Goal: Information Seeking & Learning: Learn about a topic

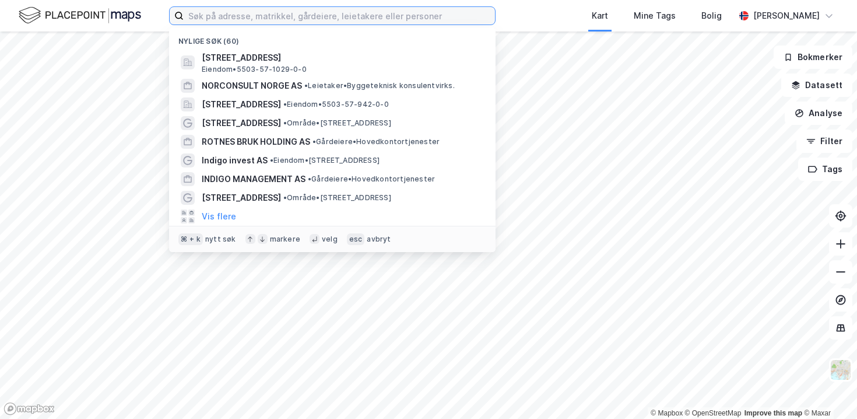
click at [213, 17] on input at bounding box center [339, 15] width 311 height 17
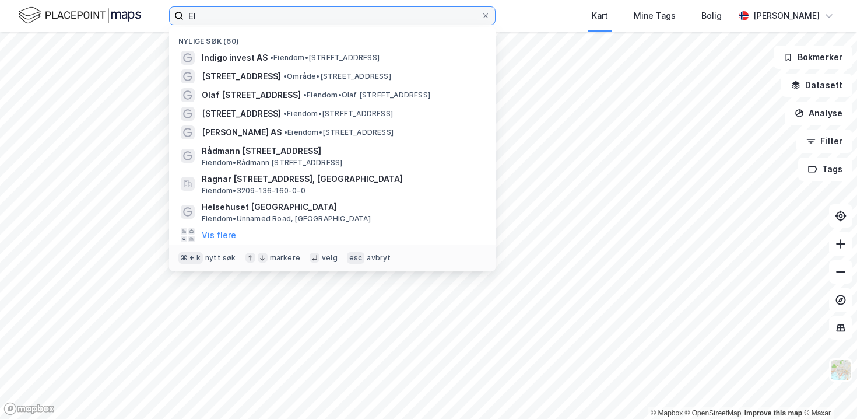
type input "E"
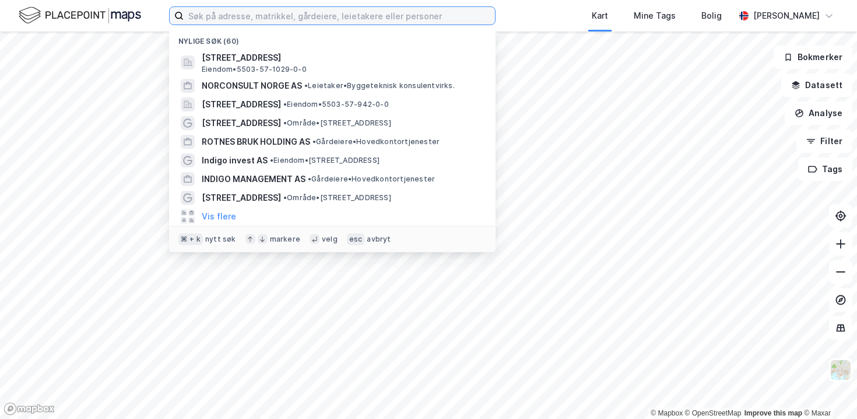
paste input "Lægreidsvegen 2A, 5783 Eidfjord"
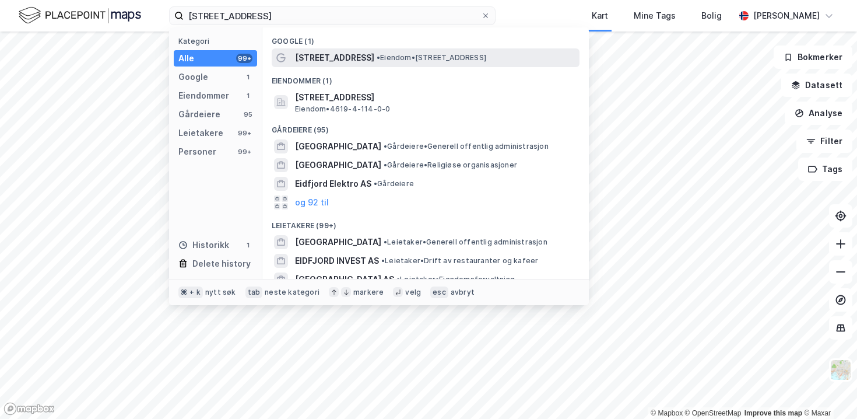
click at [402, 59] on span "• Eiendom • Lægreidsvegen 2a, 5783 Eidfjord" at bounding box center [432, 57] width 110 height 9
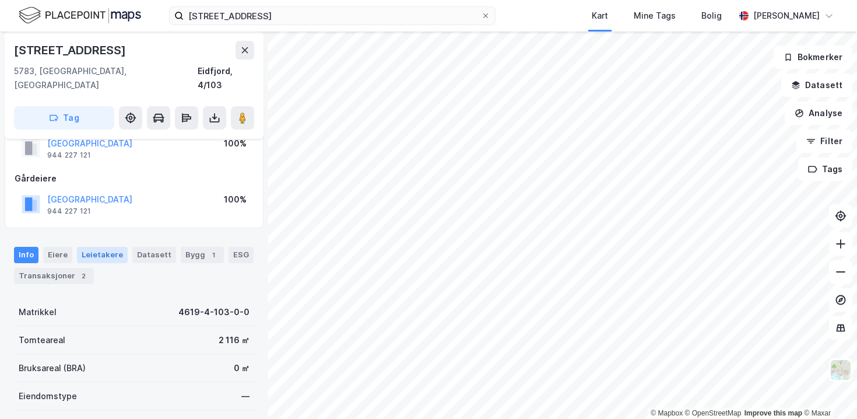
scroll to position [40, 0]
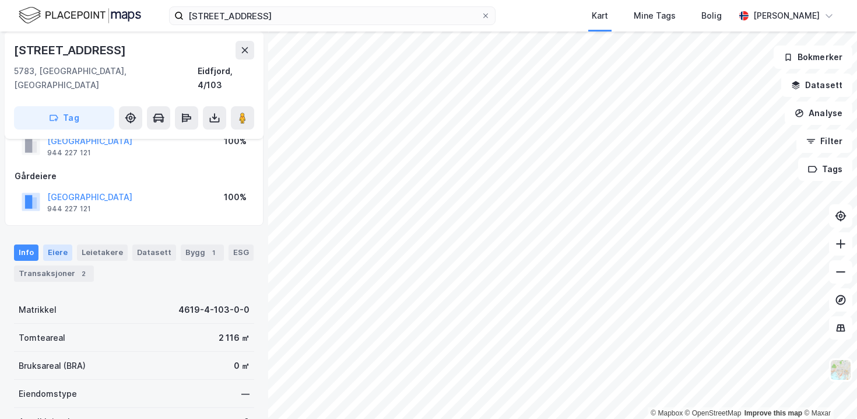
click at [54, 244] on div "Eiere" at bounding box center [57, 252] width 29 height 16
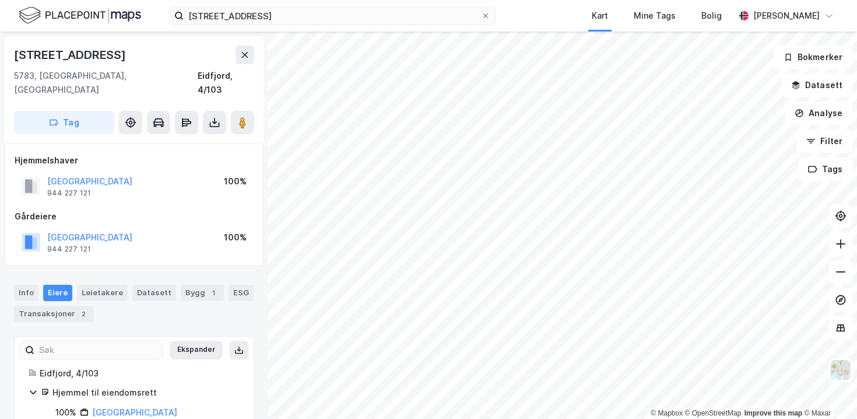
scroll to position [16, 0]
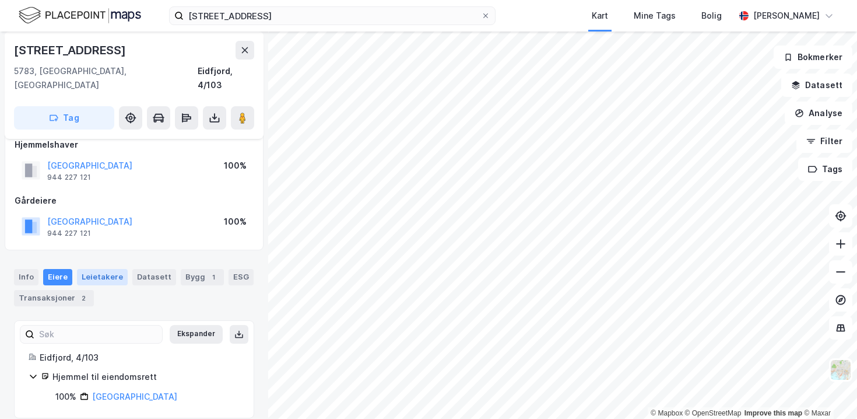
click at [110, 269] on div "Leietakere" at bounding box center [102, 277] width 51 height 16
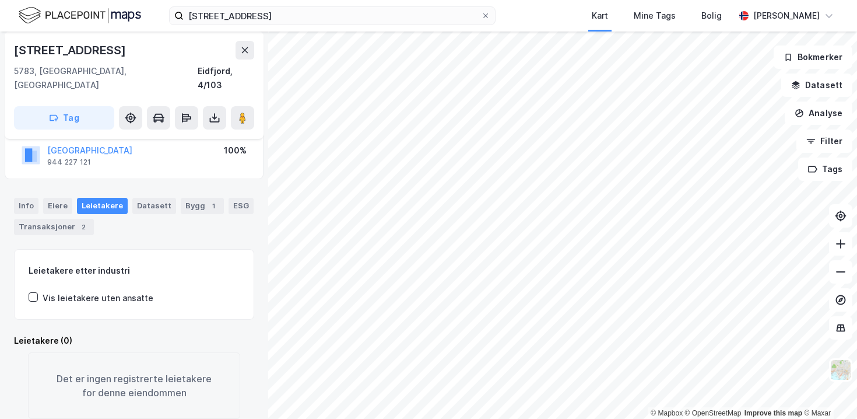
scroll to position [13, 0]
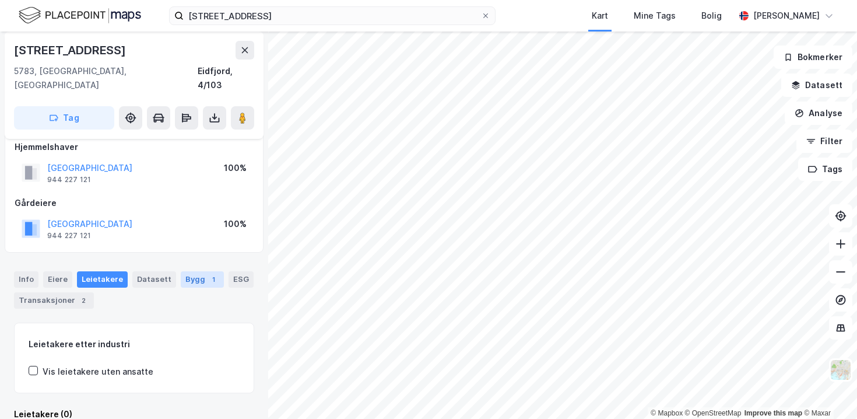
click at [191, 271] on div "Bygg 1" at bounding box center [202, 279] width 43 height 16
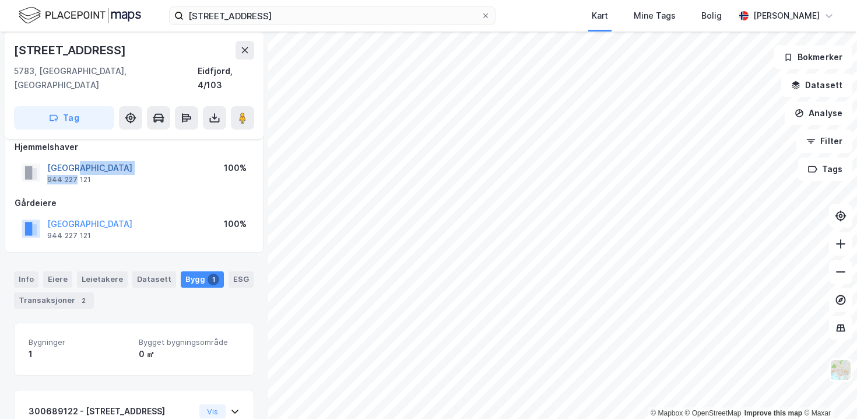
drag, startPoint x: 75, startPoint y: 160, endPoint x: 73, endPoint y: 153, distance: 7.8
click at [73, 161] on div "EIDFJORD KOMMUNE 944 227 121" at bounding box center [89, 172] width 85 height 23
click at [0, 0] on button "EIDFJORD KOMMUNE" at bounding box center [0, 0] width 0 height 0
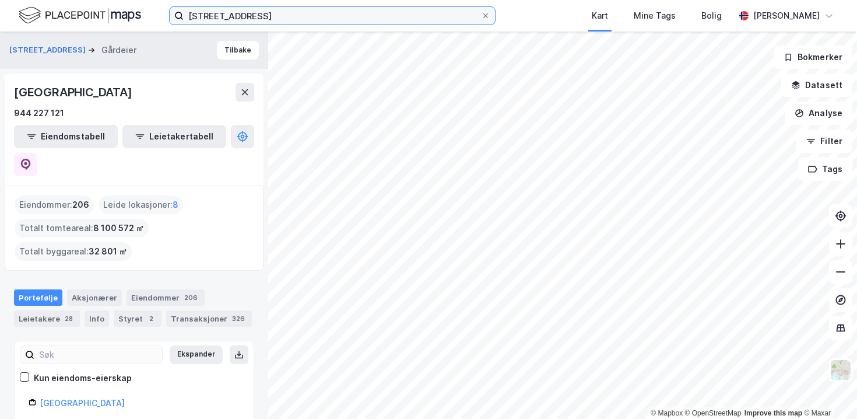
click at [222, 9] on input "Lægreidsvegen 2A, 5783 Eidfjord" at bounding box center [332, 15] width 297 height 17
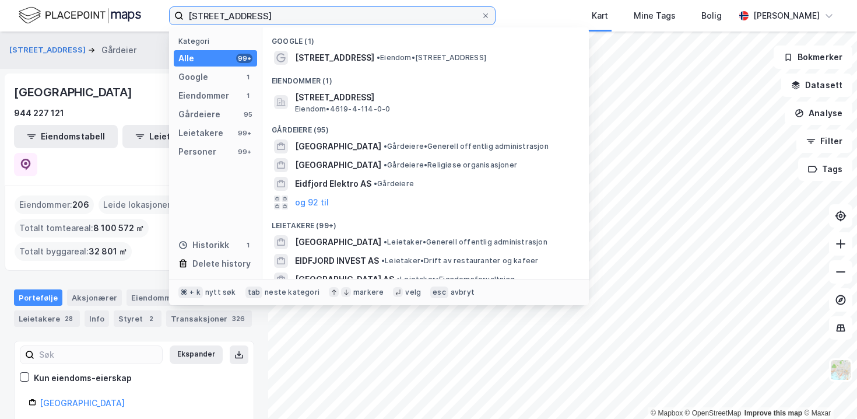
click at [222, 9] on input "Lægreidsvegen 2A, 5783 Eidfjord" at bounding box center [332, 15] width 297 height 17
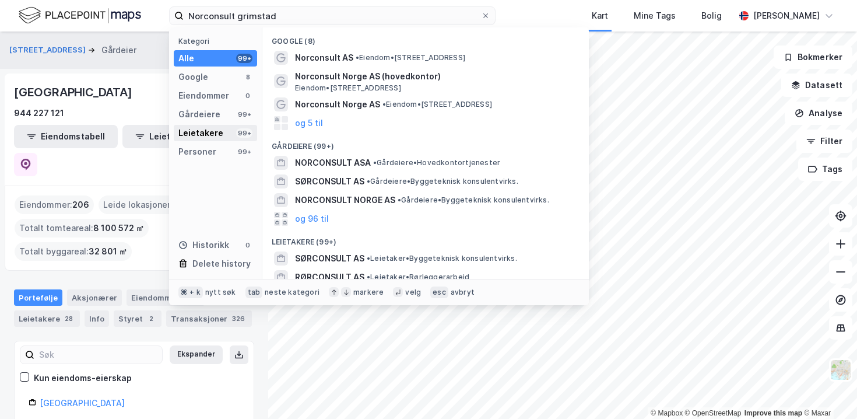
click at [221, 133] on div "Leietakere 99+" at bounding box center [215, 133] width 83 height 16
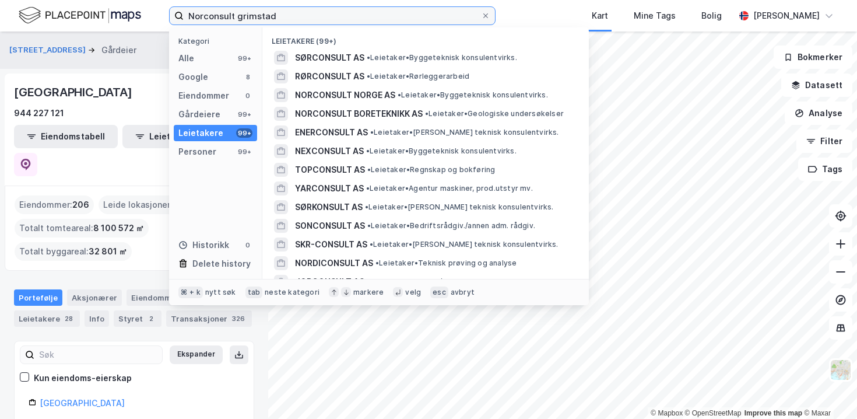
click at [357, 12] on input "Norconsult grimstad" at bounding box center [332, 15] width 297 height 17
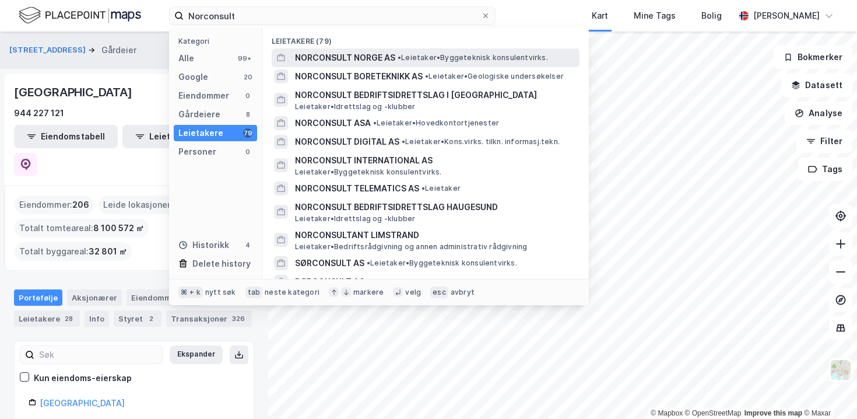
click at [374, 55] on span "NORCONSULT NORGE AS" at bounding box center [345, 58] width 100 height 14
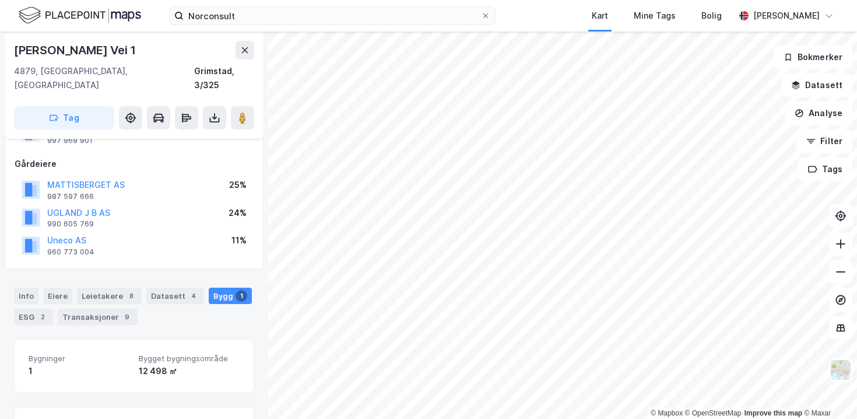
scroll to position [87, 0]
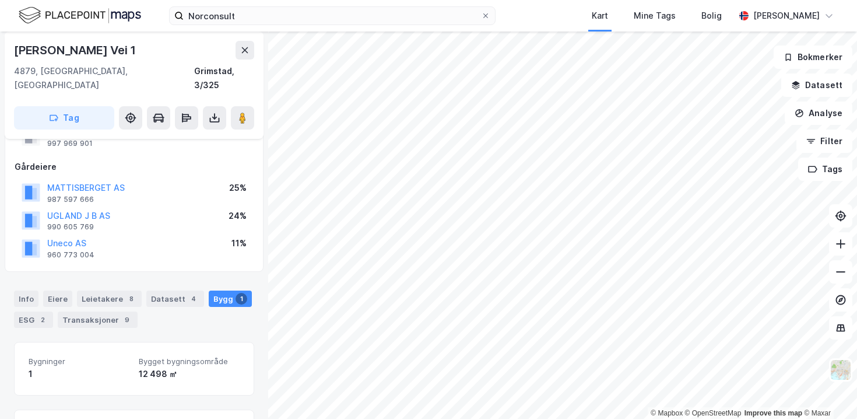
click at [125, 206] on div "UGLAND J B AS 990 605 769 24%" at bounding box center [134, 220] width 239 height 28
copy button "UGLAND J B AS"
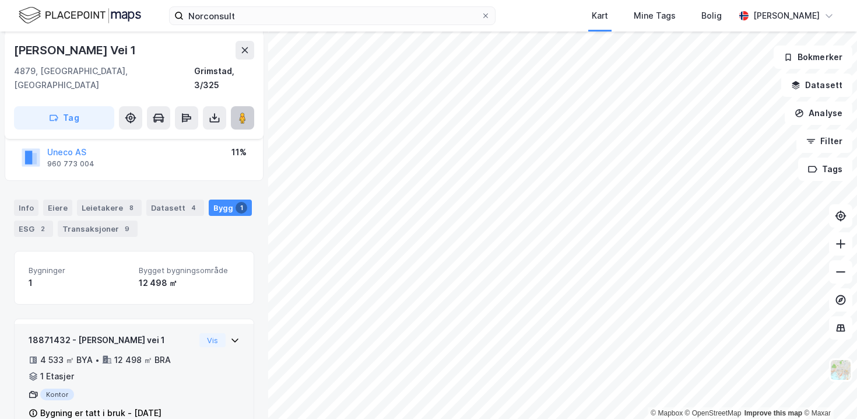
scroll to position [194, 0]
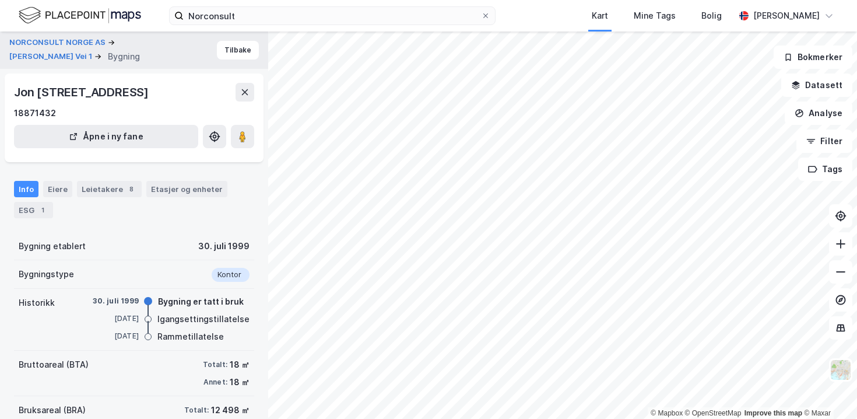
scroll to position [150, 0]
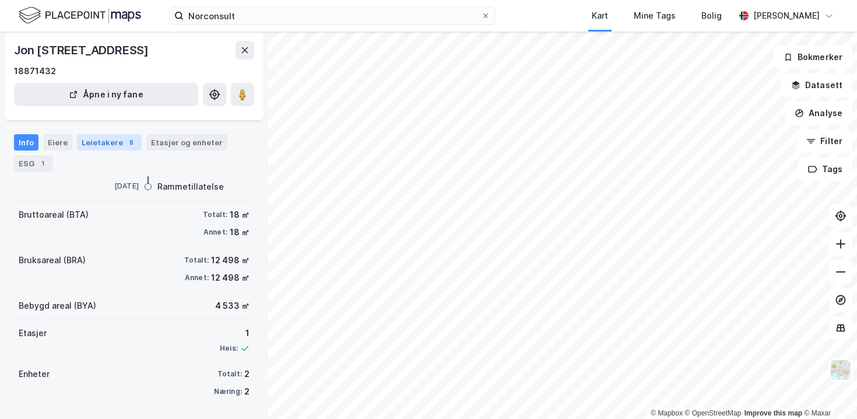
click at [111, 136] on div "Leietakere 8" at bounding box center [109, 142] width 65 height 16
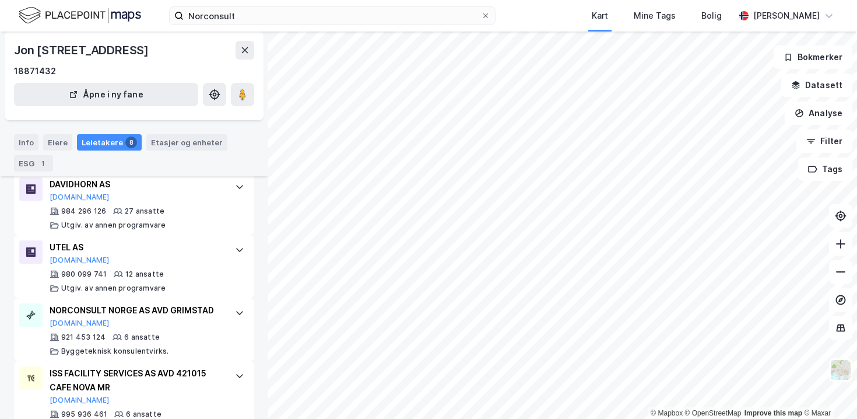
scroll to position [406, 0]
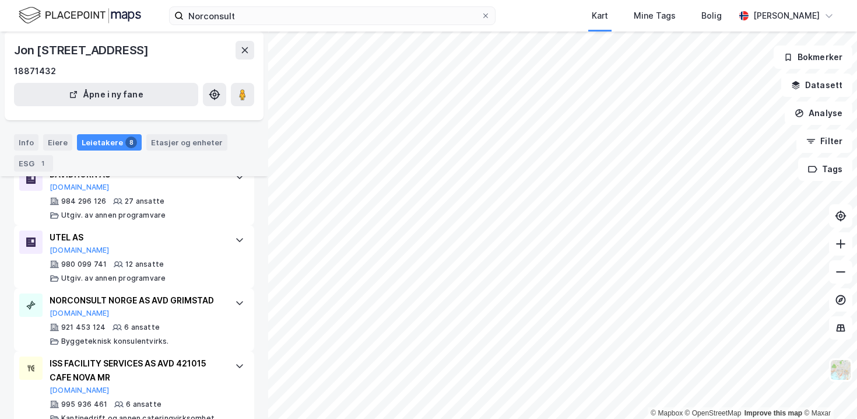
click at [72, 47] on div "Jon Lilletuns vei 1, 4879, AGDER" at bounding box center [82, 50] width 137 height 19
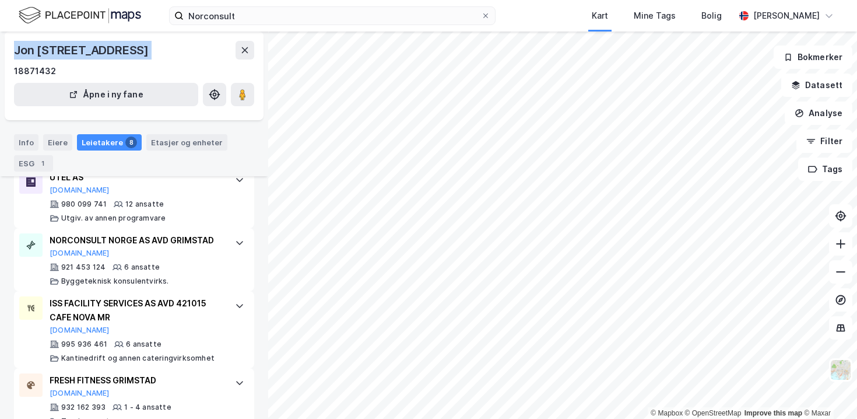
scroll to position [461, 0]
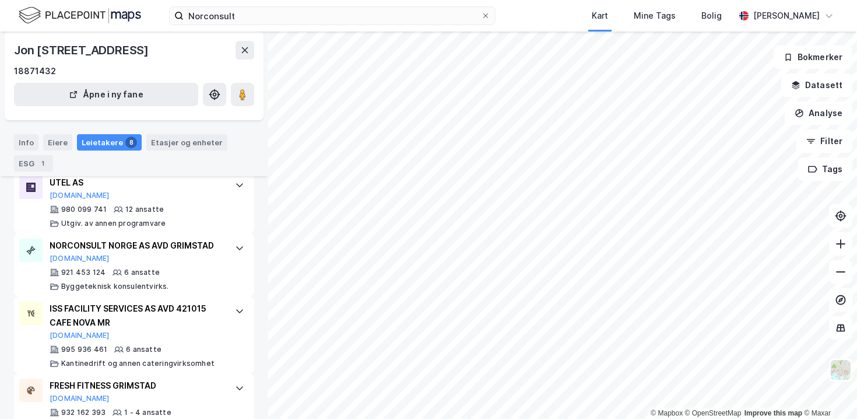
click at [75, 49] on div "Jon Lilletuns vei 1, 4879, AGDER" at bounding box center [82, 50] width 137 height 19
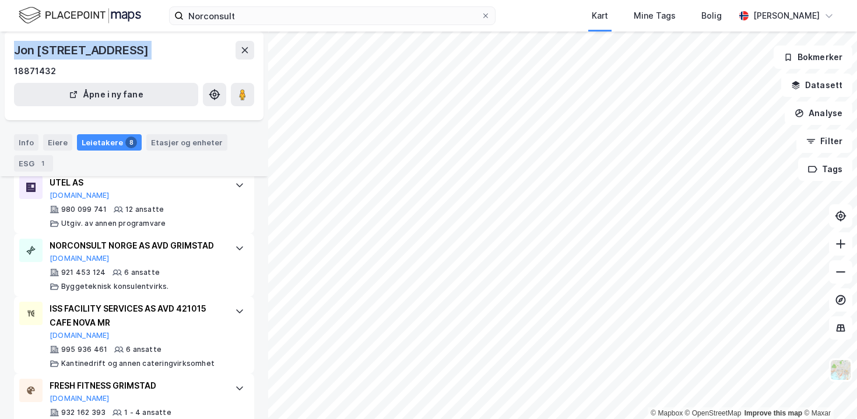
click at [75, 49] on div "Jon Lilletuns vei 1, 4879, AGDER" at bounding box center [82, 50] width 137 height 19
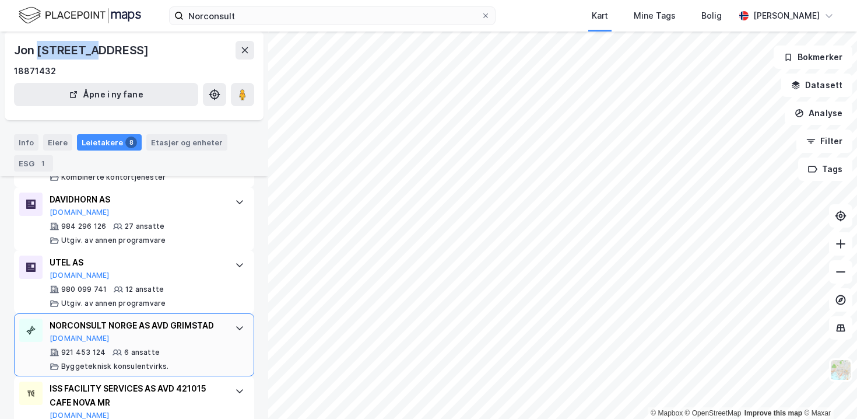
scroll to position [361, 0]
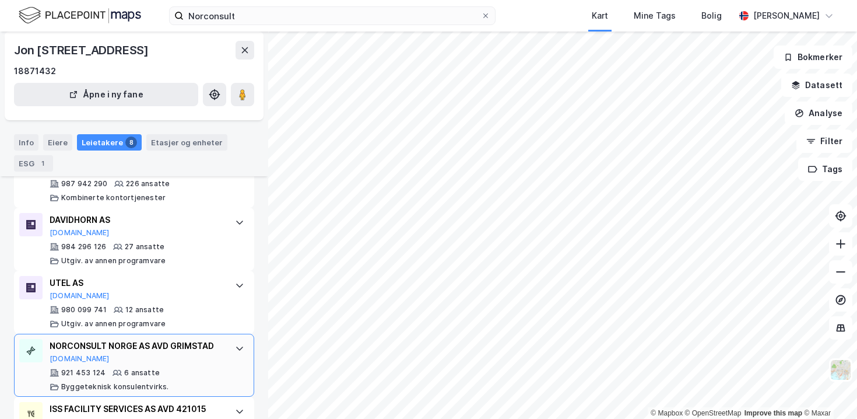
click at [134, 349] on div "NORCONSULT NORGE AS AVD GRIMSTAD" at bounding box center [137, 346] width 174 height 14
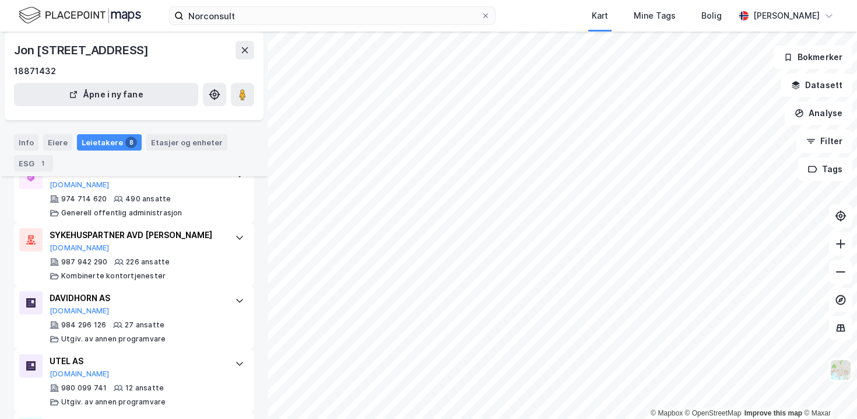
scroll to position [0, 0]
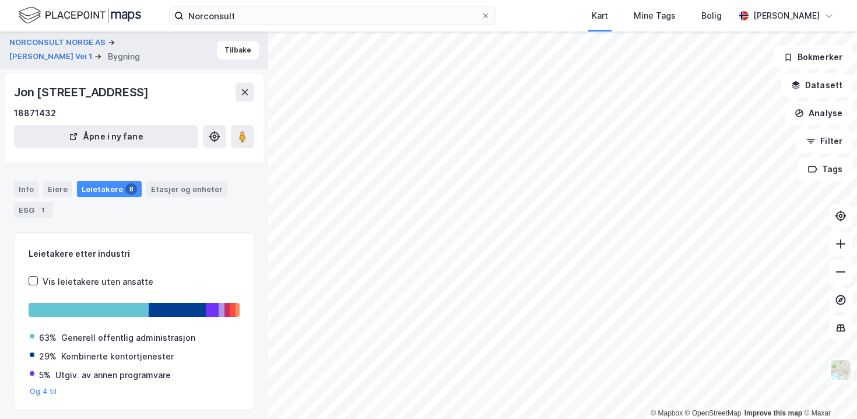
click at [109, 192] on div "Leietakere 8" at bounding box center [109, 189] width 65 height 16
click at [29, 185] on div "Info" at bounding box center [26, 189] width 24 height 16
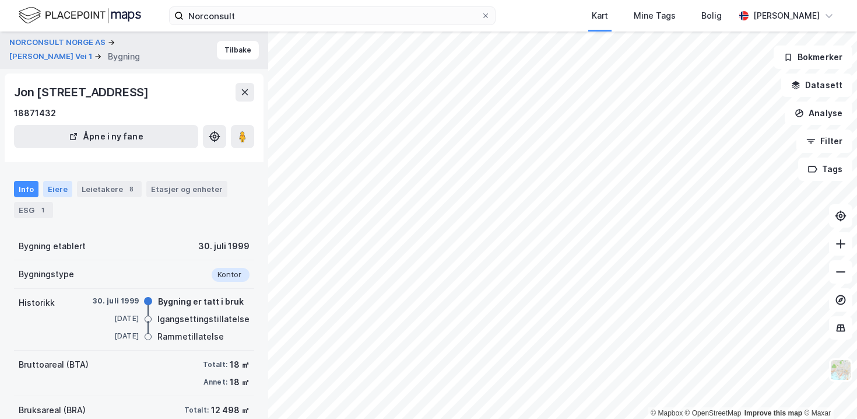
click at [58, 191] on div "Eiere" at bounding box center [57, 189] width 29 height 16
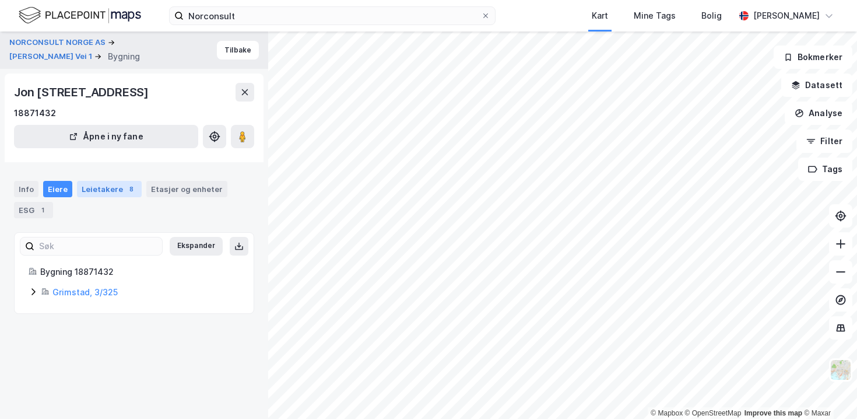
click at [97, 185] on div "Leietakere 8" at bounding box center [109, 189] width 65 height 16
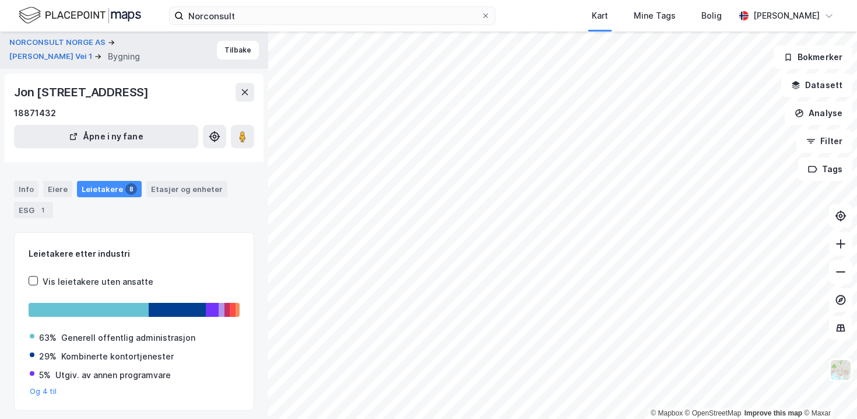
click at [236, 0] on div "Norconsult Kart Mine Tags Bolig Marius Øvergård" at bounding box center [428, 15] width 857 height 31
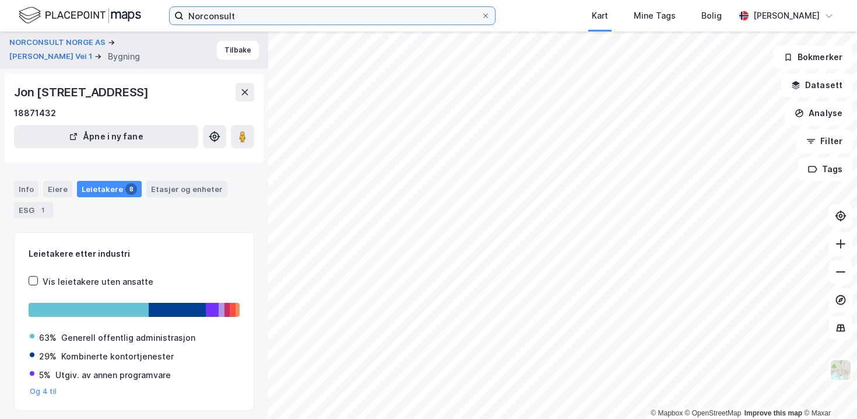
click at [228, 10] on input "Norconsult" at bounding box center [332, 15] width 297 height 17
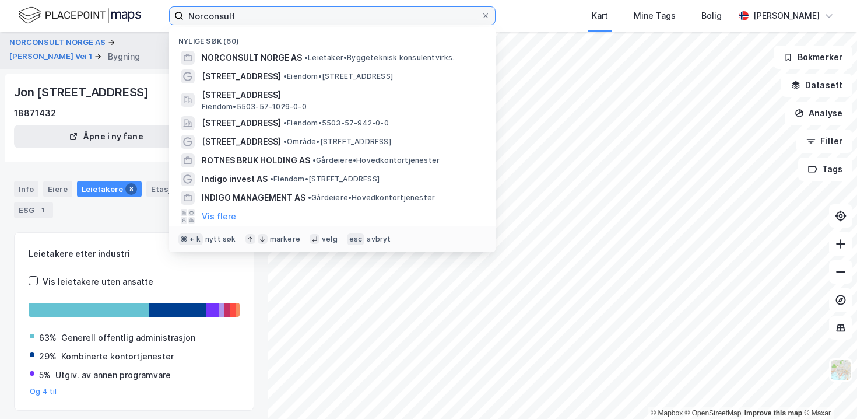
click at [228, 10] on input "Norconsult" at bounding box center [332, 15] width 297 height 17
paste input "Kongens plass 5, 6509 Kristiansund N"
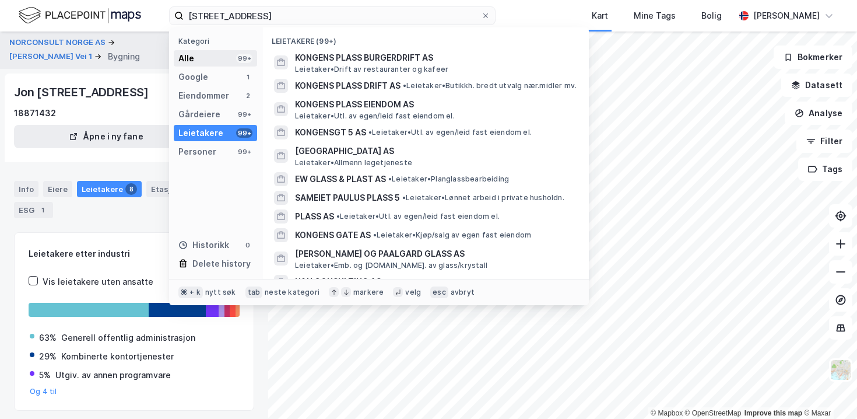
click at [226, 52] on div "Alle 99+" at bounding box center [215, 58] width 83 height 16
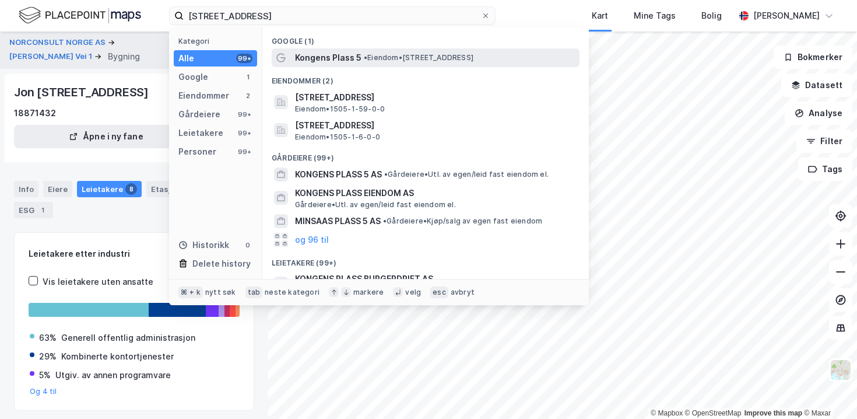
click at [299, 56] on span "Kongens Plass 5" at bounding box center [328, 58] width 66 height 14
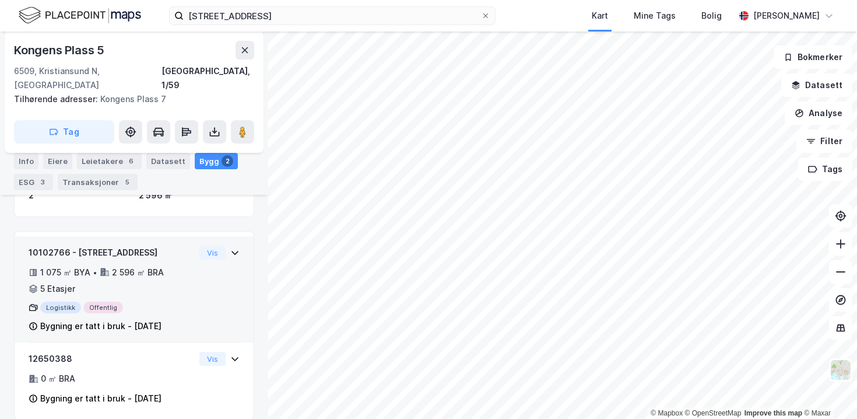
scroll to position [215, 0]
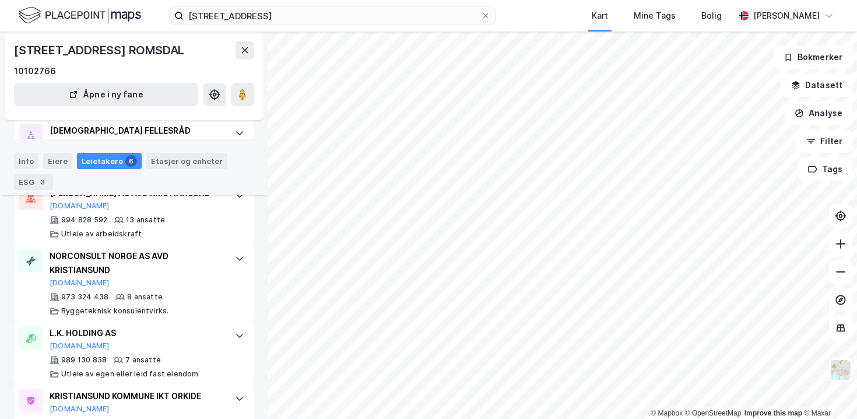
scroll to position [327, 0]
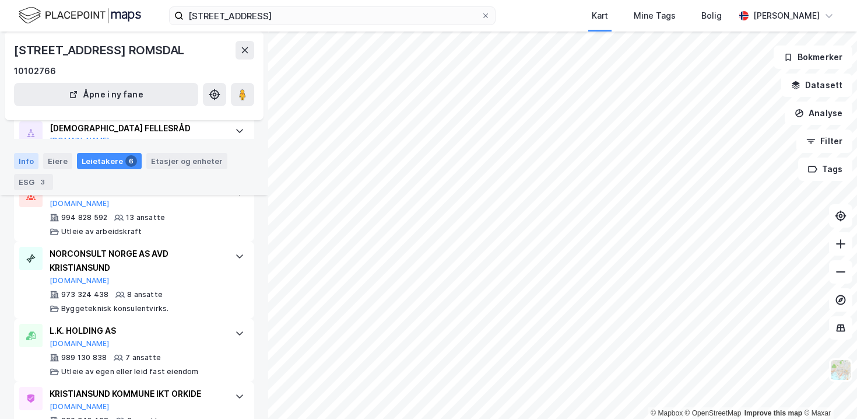
click at [26, 156] on div "Info" at bounding box center [26, 161] width 24 height 16
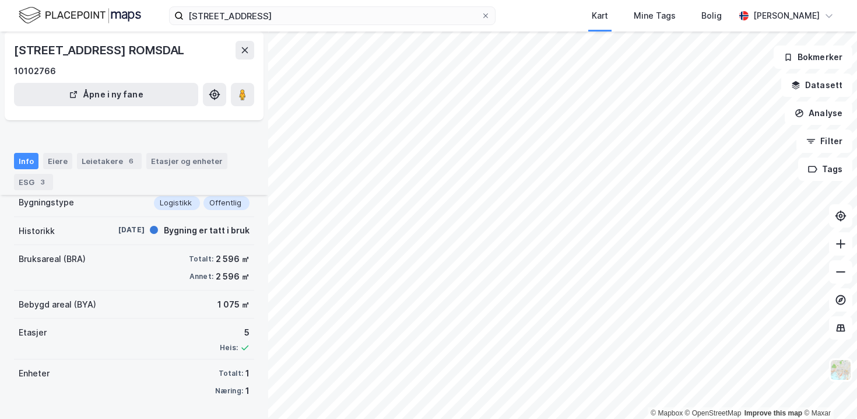
scroll to position [89, 0]
click at [48, 156] on div "Eiere" at bounding box center [57, 161] width 29 height 16
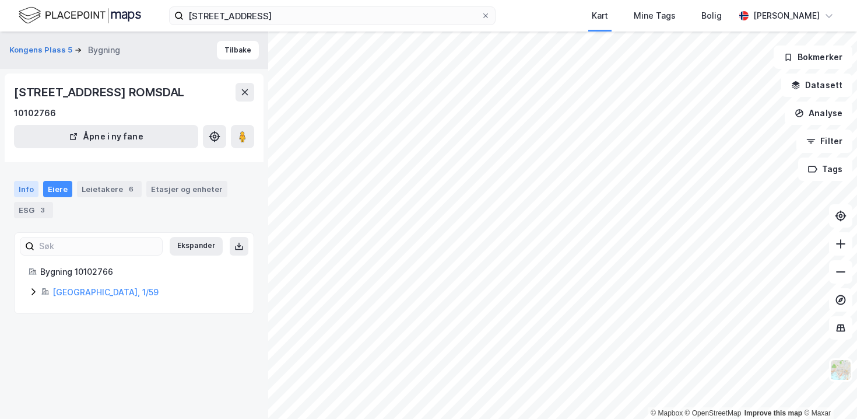
click at [26, 197] on div "Info" at bounding box center [26, 189] width 24 height 16
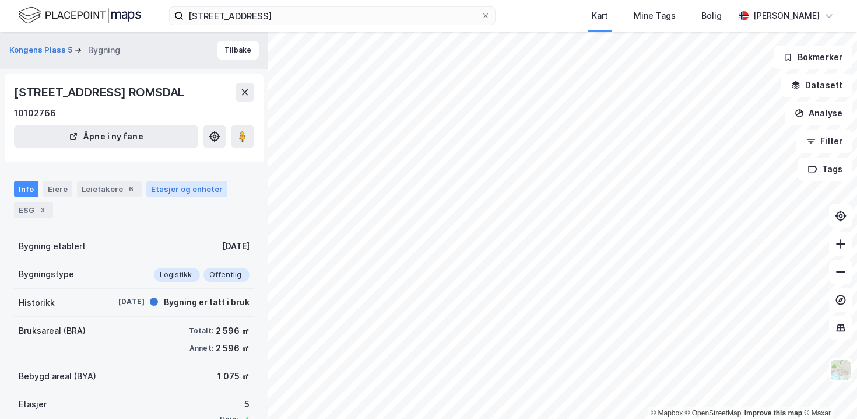
click at [155, 197] on div "Etasjer og enheter" at bounding box center [186, 189] width 81 height 16
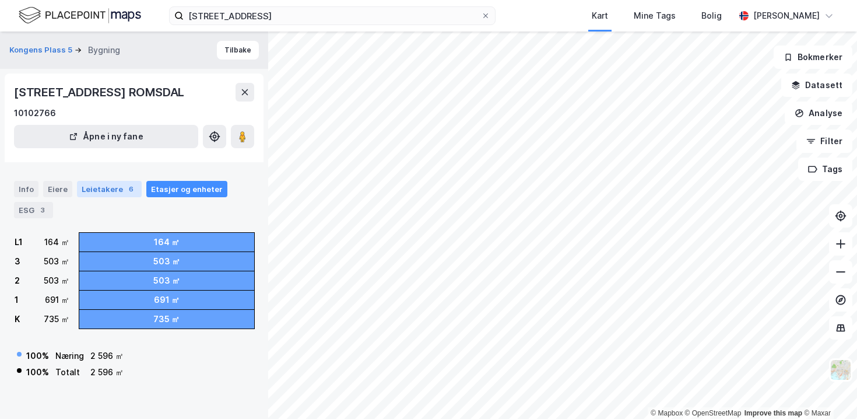
click at [107, 197] on div "Leietakere 6" at bounding box center [109, 189] width 65 height 16
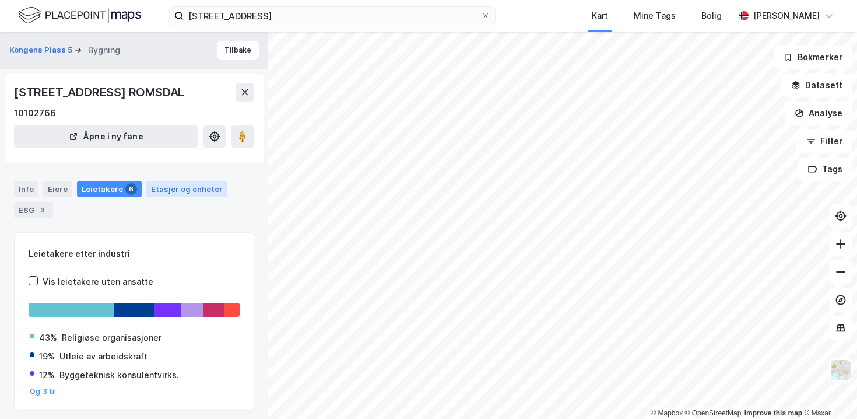
click at [169, 194] on div "Etasjer og enheter" at bounding box center [187, 189] width 72 height 10
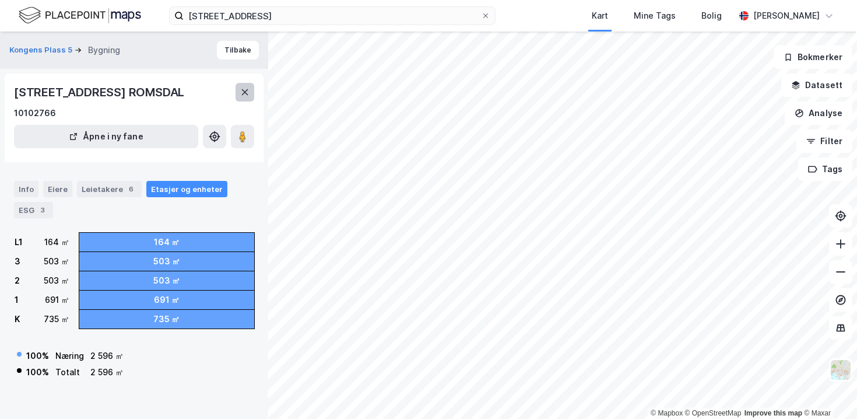
click at [243, 95] on icon at bounding box center [245, 92] width 6 height 6
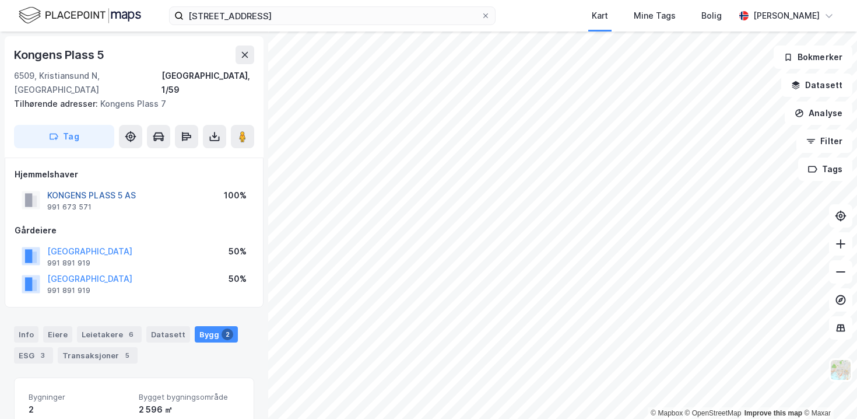
click at [0, 0] on button "KONGENS PLASS 5 AS" at bounding box center [0, 0] width 0 height 0
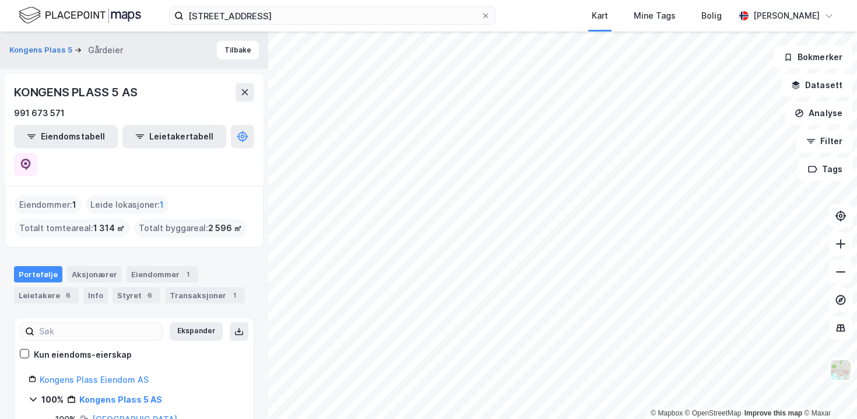
scroll to position [48, 0]
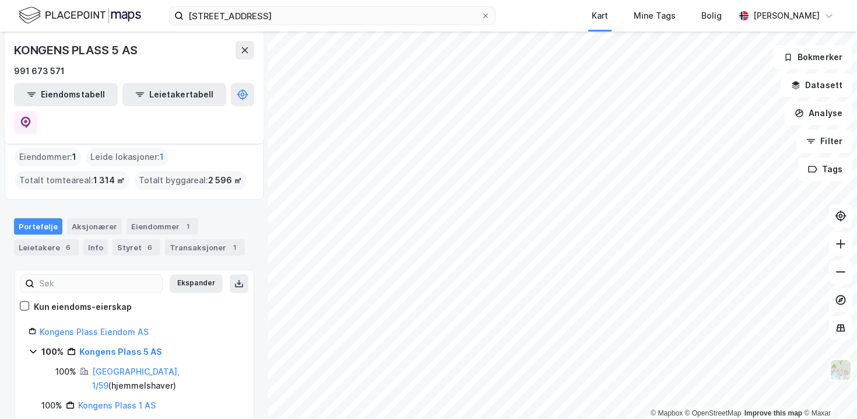
click at [155, 325] on div "Kongens Plass Eiendom AS" at bounding box center [140, 332] width 200 height 14
click at [127, 326] on link "Kongens Plass Eiendom AS" at bounding box center [94, 331] width 109 height 10
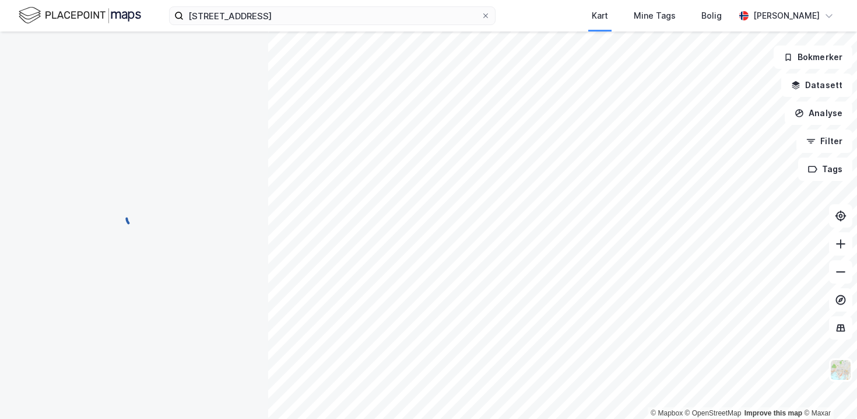
scroll to position [0, 0]
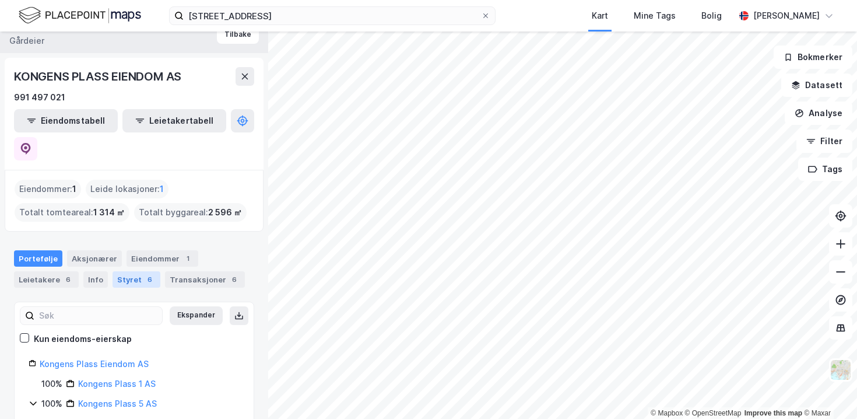
scroll to position [10, 0]
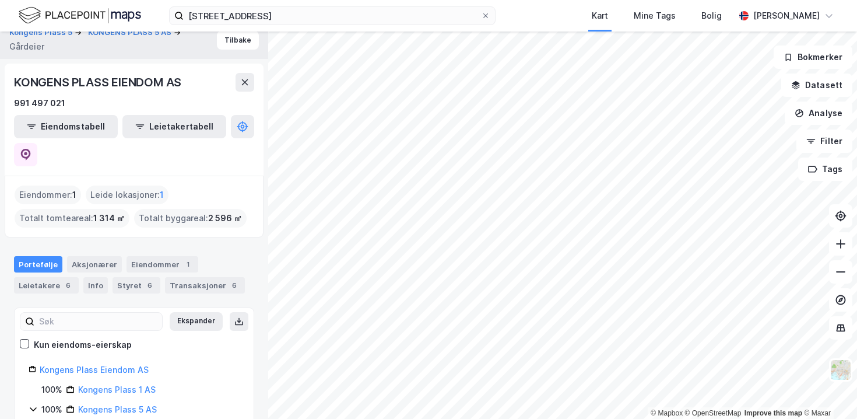
click at [112, 89] on div "KONGENS PLASS EIENDOM AS" at bounding box center [99, 82] width 170 height 19
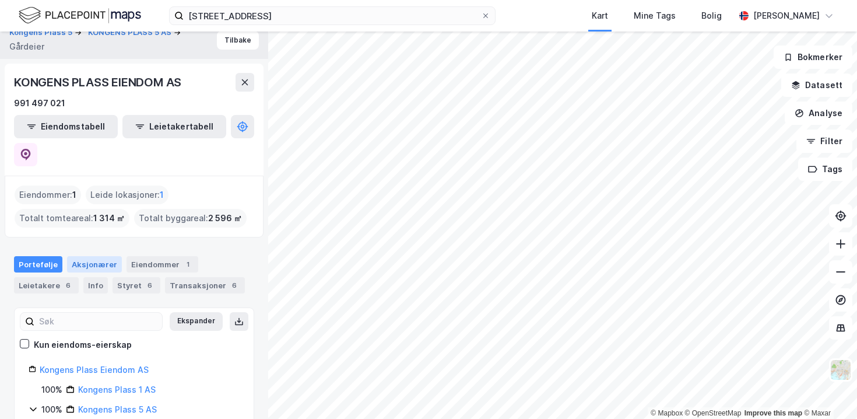
click at [88, 256] on div "Aksjonærer" at bounding box center [94, 264] width 55 height 16
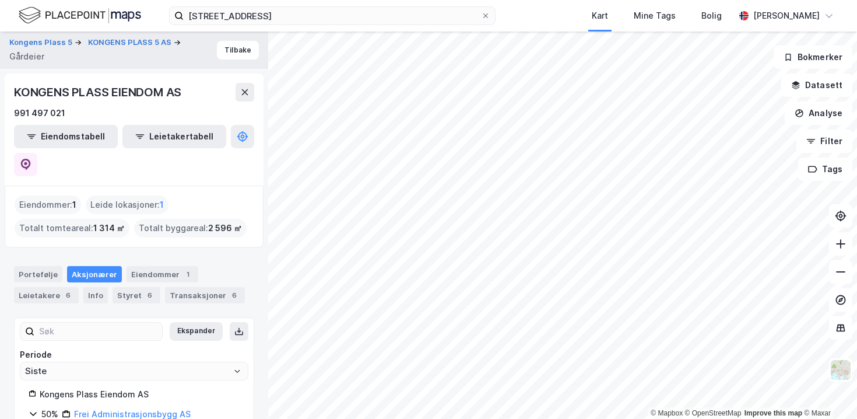
scroll to position [43, 0]
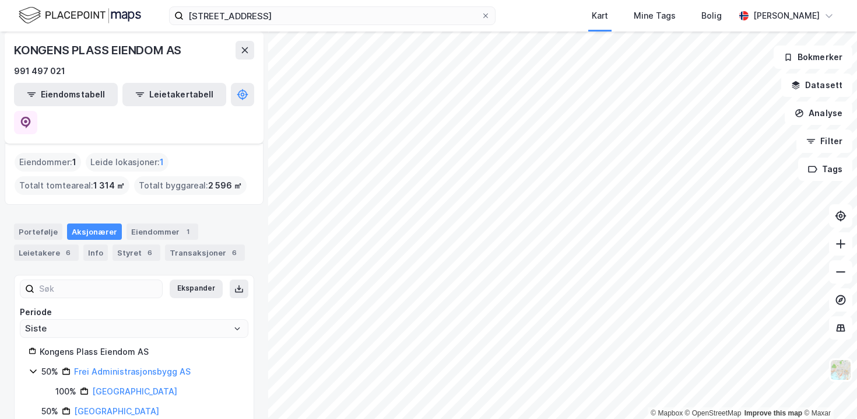
click at [107, 345] on div "Kongens Plass Eiendom AS" at bounding box center [140, 352] width 200 height 14
copy div "Kongens Plass Eiendom AS"
click at [173, 345] on div "Kongens Plass Eiendom AS" at bounding box center [140, 352] width 200 height 14
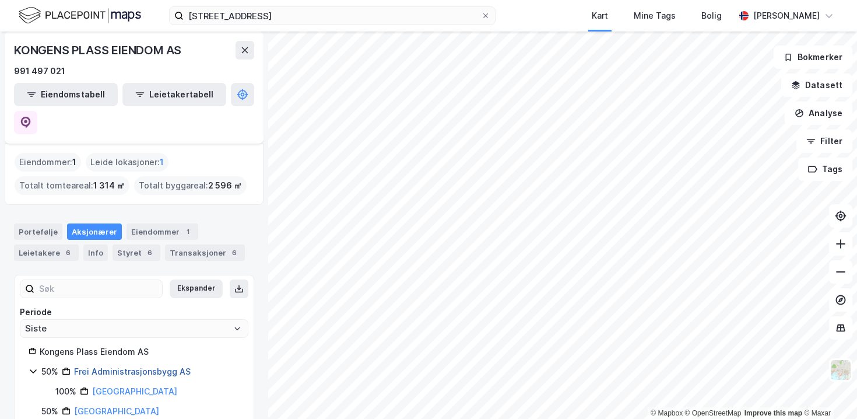
click at [166, 366] on link "Frei Administrasjonsbygg AS" at bounding box center [132, 371] width 117 height 10
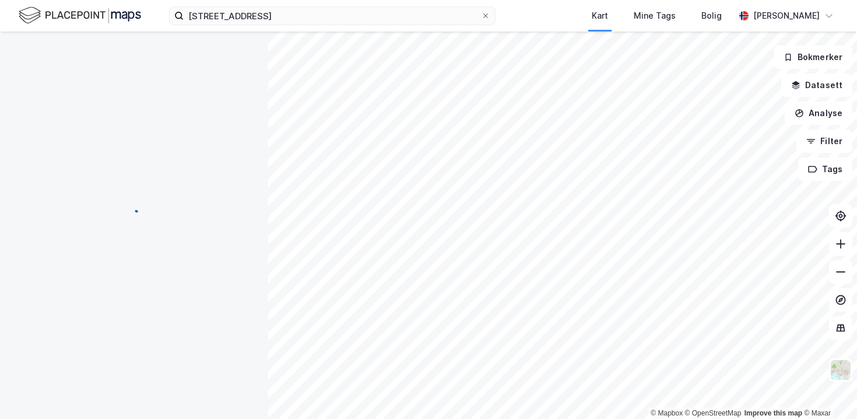
scroll to position [0, 0]
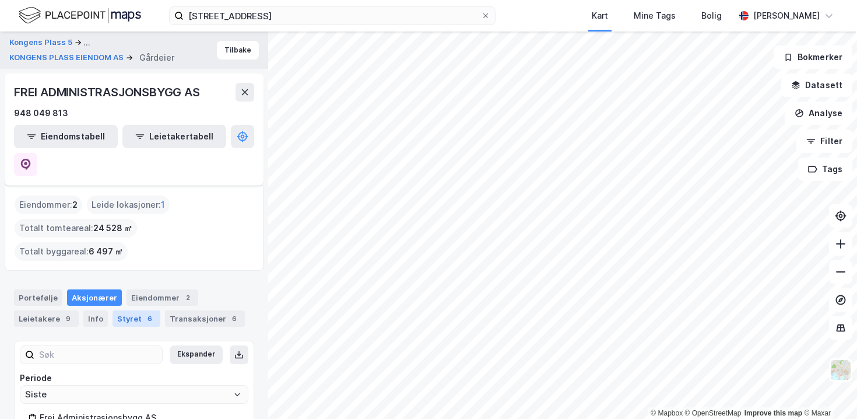
click at [122, 310] on div "Styret 6" at bounding box center [137, 318] width 48 height 16
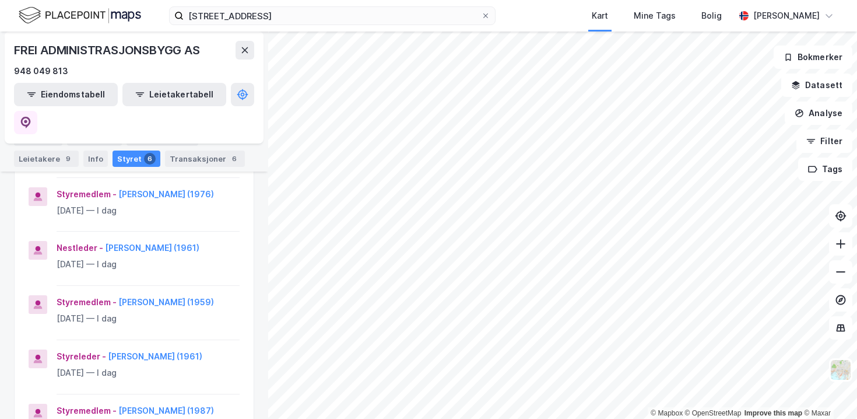
scroll to position [253, 0]
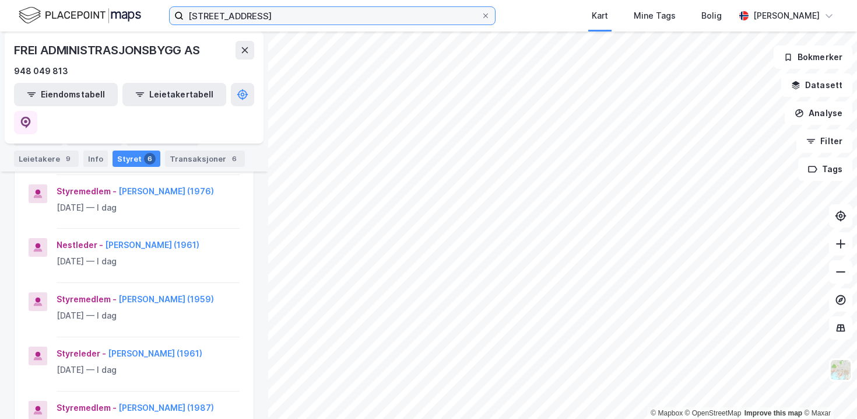
click at [206, 10] on input "Kongens plass 5, 6509 Kristiansund N" at bounding box center [332, 15] width 297 height 17
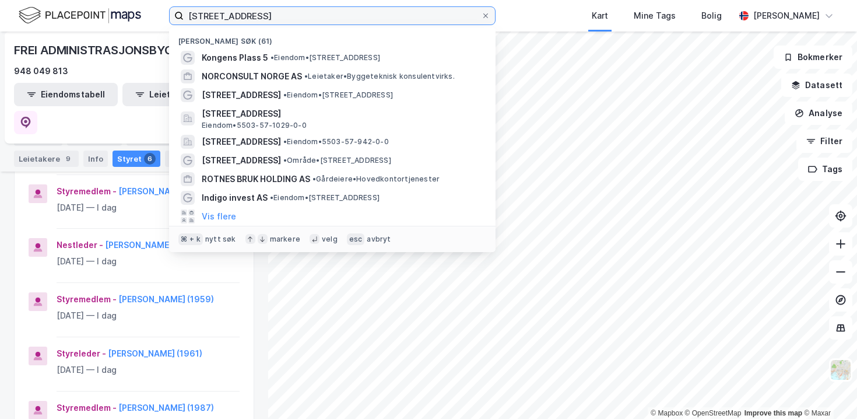
click at [206, 10] on input "Kongens plass 5, 6509 Kristiansund N" at bounding box center [332, 15] width 297 height 17
paste input "Tærudgata 16, 2004 Lillestrøm"
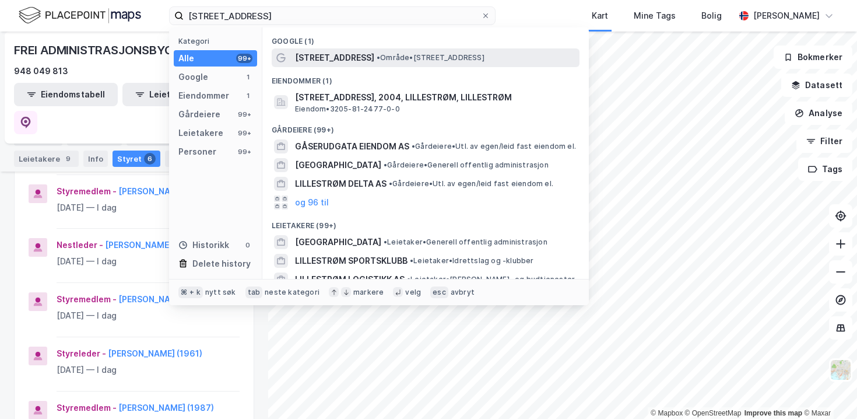
click at [340, 59] on span "Tærudgata 16" at bounding box center [334, 58] width 79 height 14
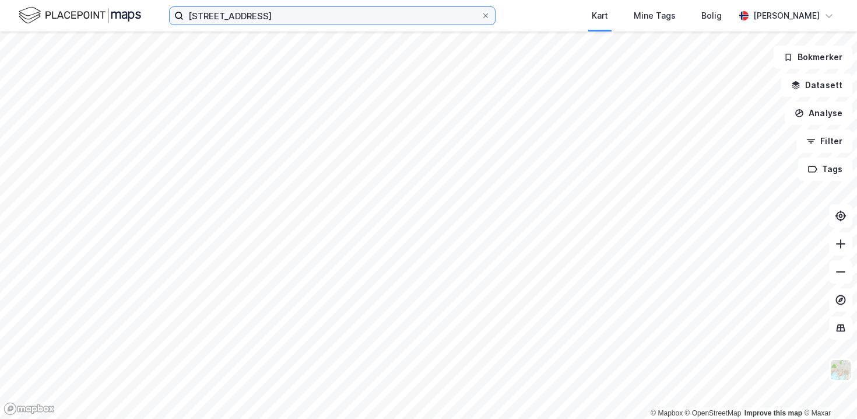
click at [267, 20] on input "Tærudgata 16, 2004 Lillestrøm" at bounding box center [332, 15] width 297 height 17
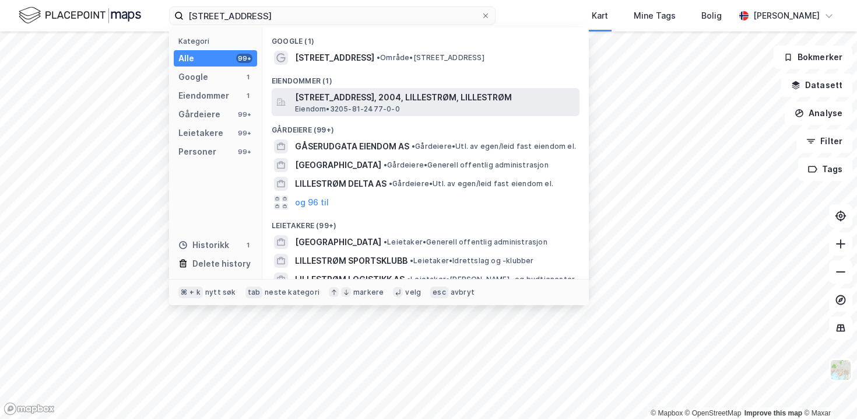
click at [342, 98] on span "Tærudgata 16, 2004, LILLESTRØM, LILLESTRØM" at bounding box center [435, 97] width 280 height 14
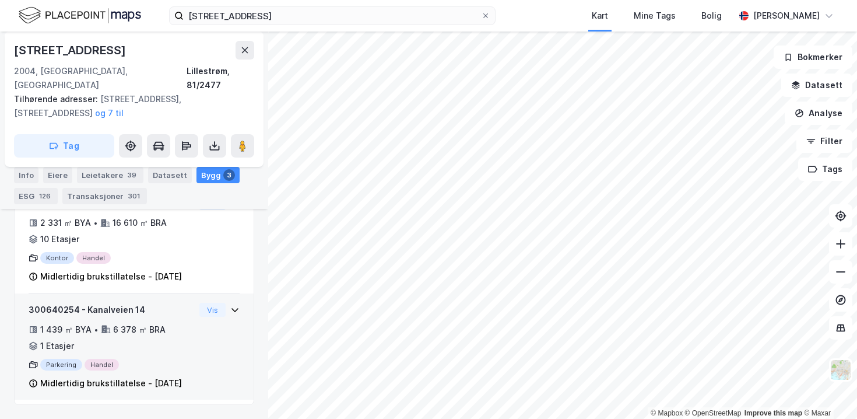
scroll to position [453, 0]
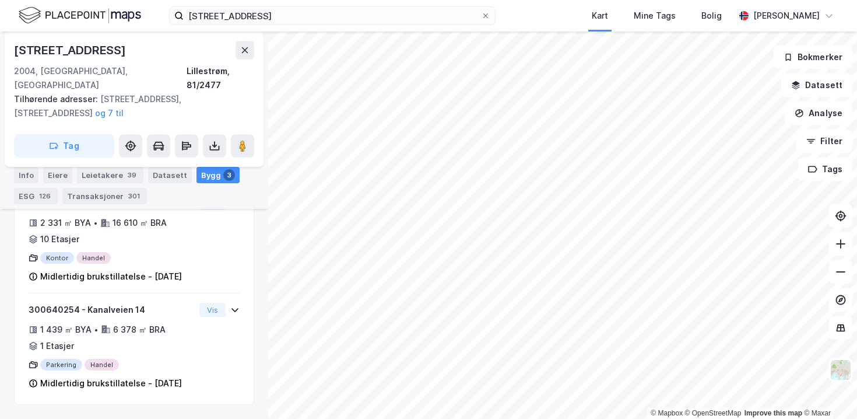
click at [39, 173] on div "Info Eiere Leietakere 39 Datasett Bygg 3 ESG 126 Transaksjoner 301" at bounding box center [134, 185] width 240 height 37
click at [26, 173] on div "Info" at bounding box center [26, 175] width 24 height 16
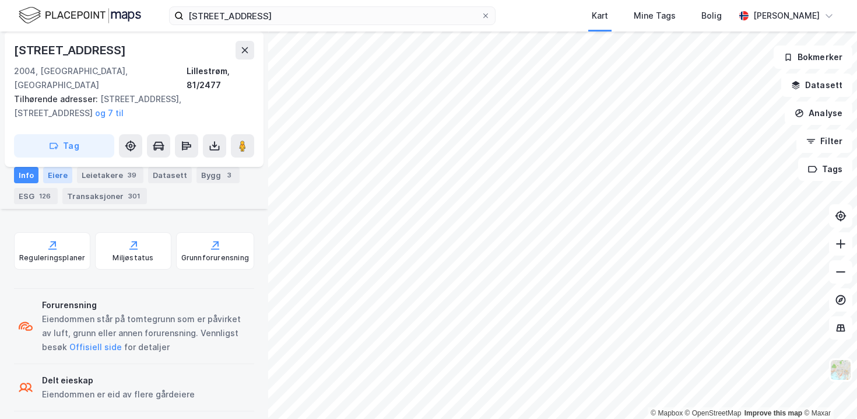
click at [59, 172] on div "Eiere" at bounding box center [57, 175] width 29 height 16
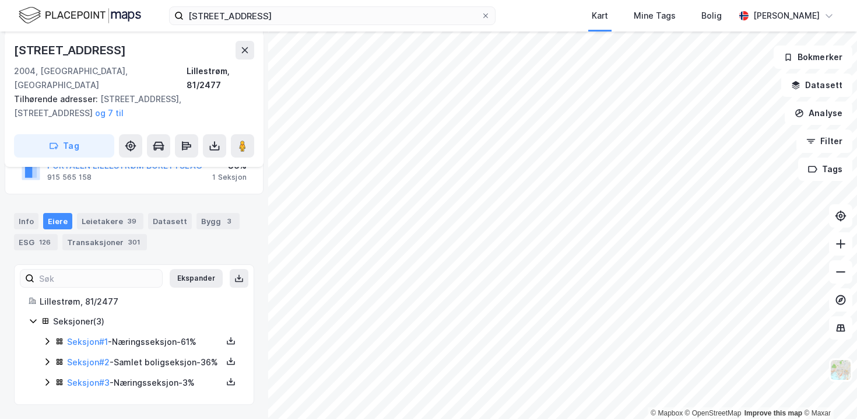
scroll to position [170, 0]
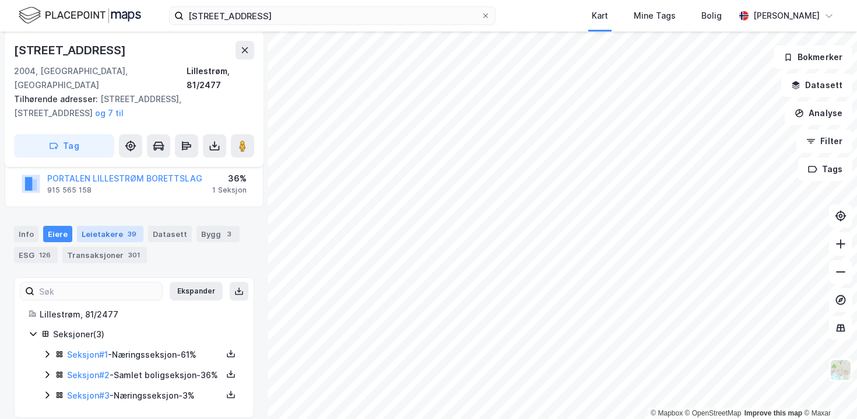
click at [104, 226] on div "Leietakere 39" at bounding box center [110, 234] width 66 height 16
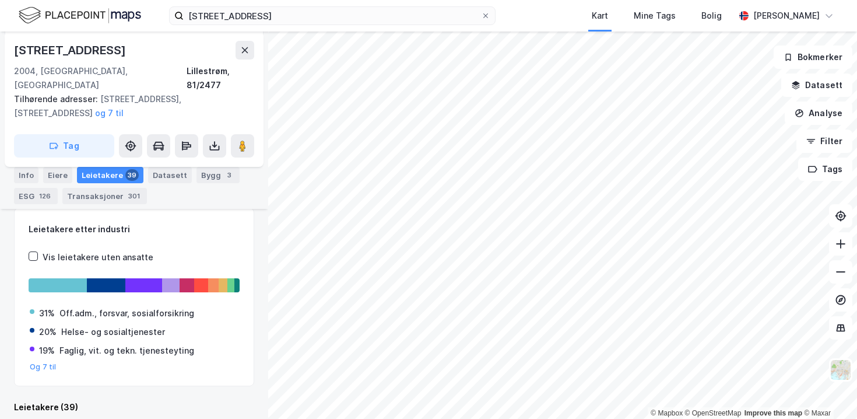
scroll to position [453, 0]
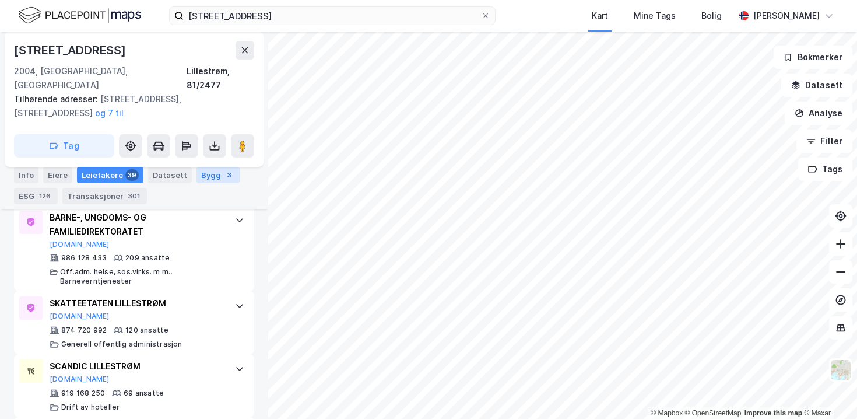
click at [196, 179] on div "Bygg 3" at bounding box center [217, 175] width 43 height 16
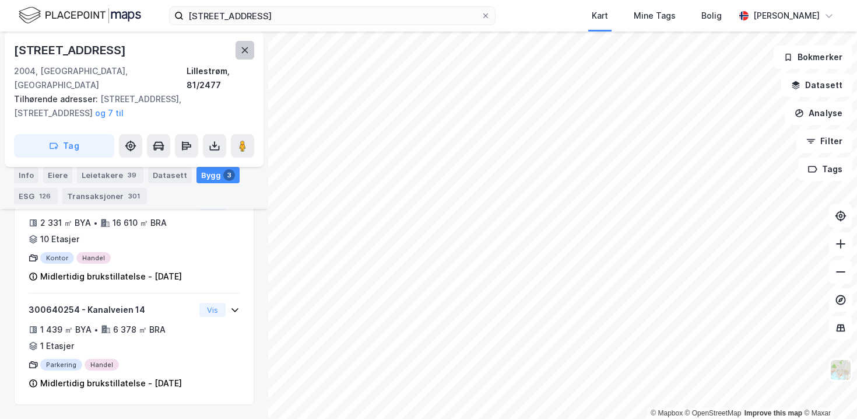
click at [245, 50] on icon at bounding box center [245, 50] width 6 height 6
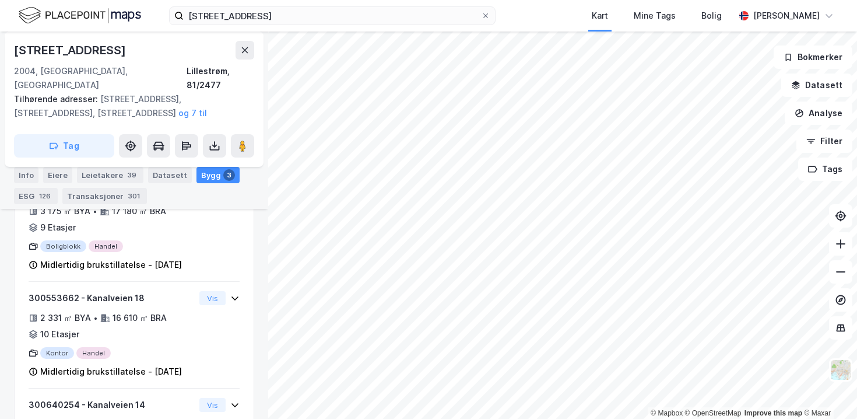
scroll to position [341, 0]
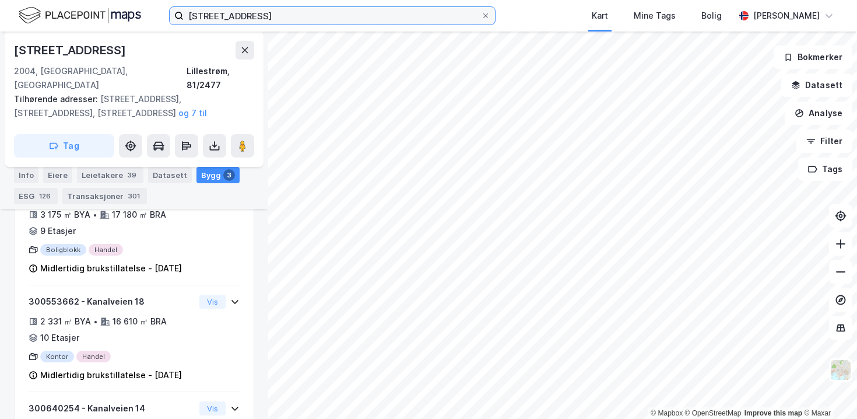
click at [240, 15] on input "Tærudgata 16, 2004 Lillestrøm" at bounding box center [332, 15] width 297 height 17
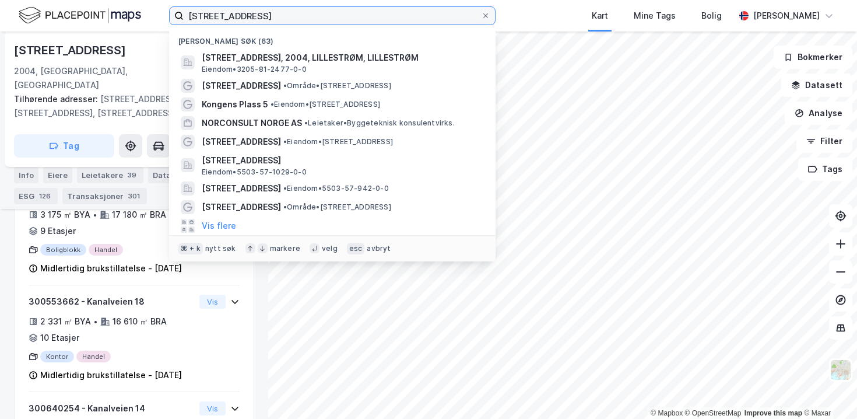
click at [240, 15] on input "Tærudgata 16, 2004 Lillestrøm" at bounding box center [332, 15] width 297 height 17
paste input "Grandfjæra 24, 6415 Molde"
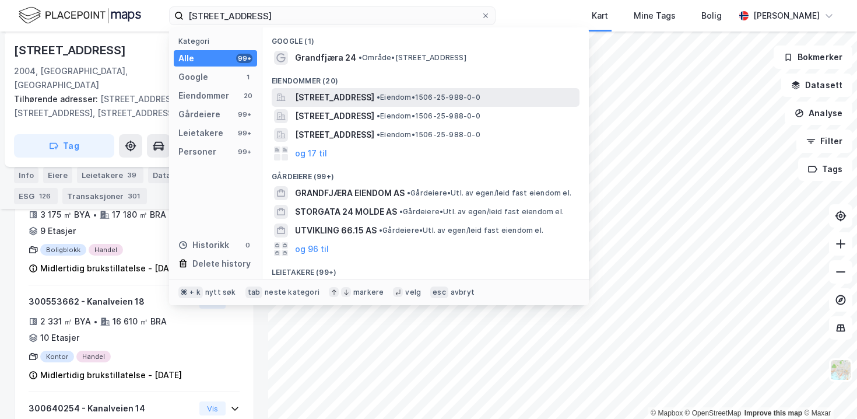
click at [305, 92] on span "Grandfjæra 24A, 6415, MOLDE, MOLDE" at bounding box center [334, 97] width 79 height 14
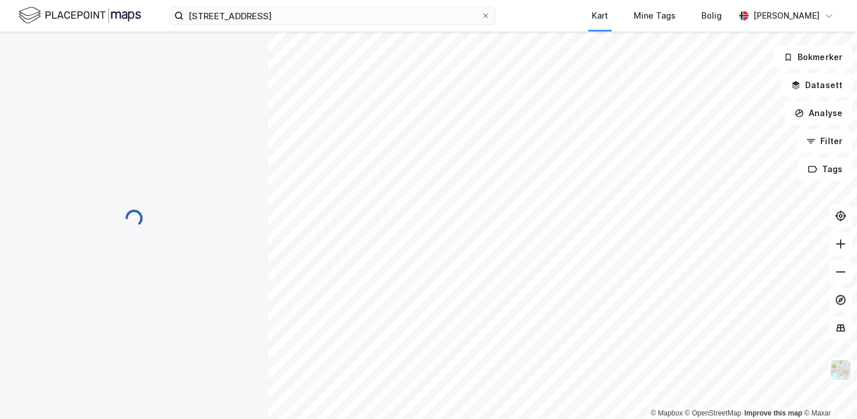
scroll to position [128, 0]
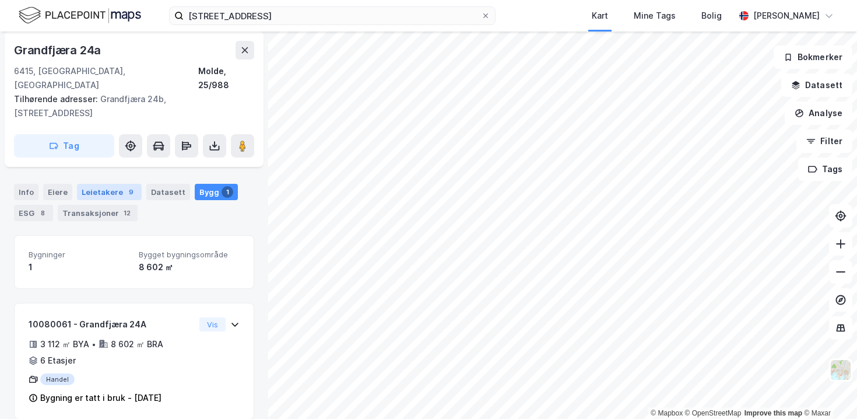
click at [90, 184] on div "Leietakere 9" at bounding box center [109, 192] width 65 height 16
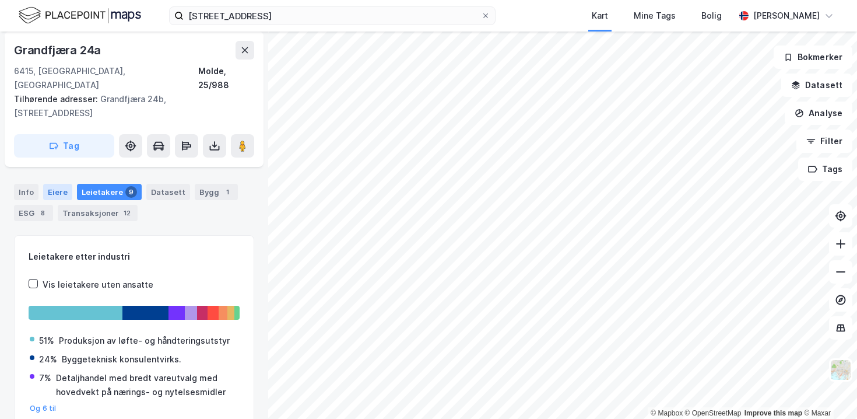
click at [44, 184] on div "Eiere" at bounding box center [57, 192] width 29 height 16
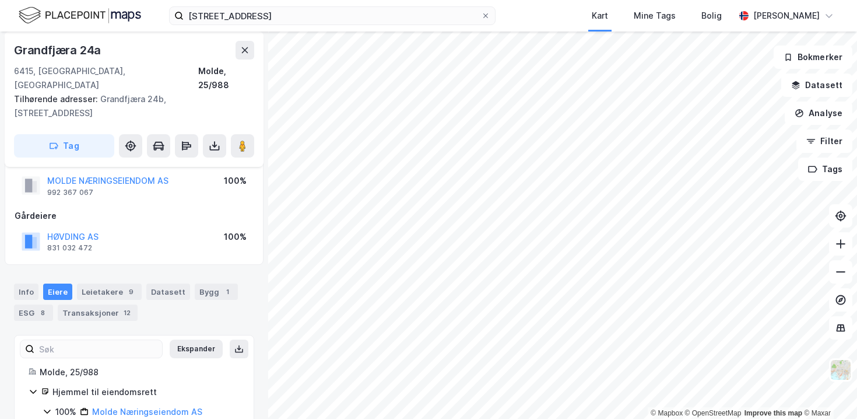
scroll to position [64, 0]
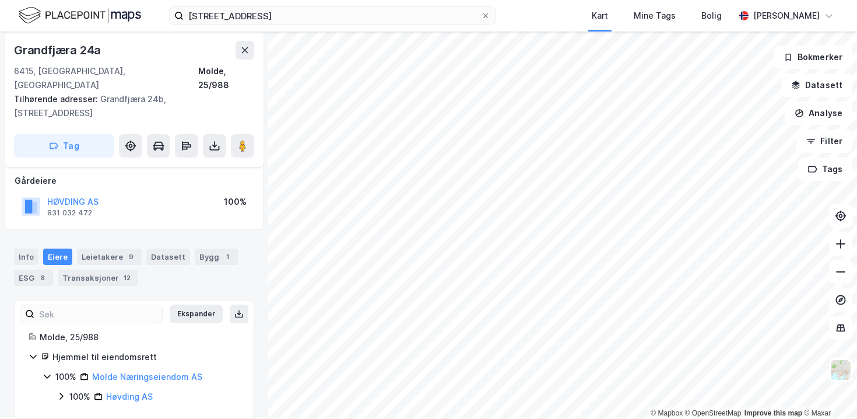
click at [84, 195] on div "HØVDING AS" at bounding box center [72, 202] width 51 height 14
click at [136, 196] on div "HØVDING AS 831 032 472 100%" at bounding box center [134, 206] width 239 height 28
click at [133, 192] on div "HØVDING AS 831 032 472 100%" at bounding box center [134, 206] width 239 height 28
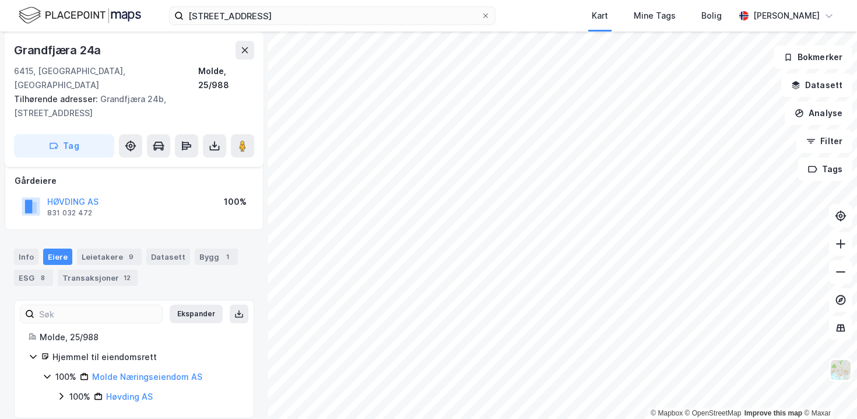
click at [133, 192] on div "HØVDING AS 831 032 472 100%" at bounding box center [134, 206] width 239 height 28
copy button "HØVDING AS"
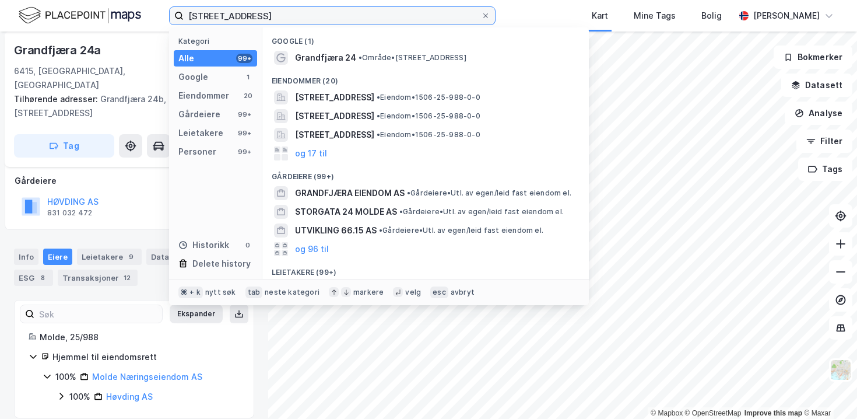
click at [197, 16] on input "Grandfjæra 24, 6415 Molde" at bounding box center [332, 15] width 297 height 17
paste input "Retirovegen 4, 6019 Ålesund"
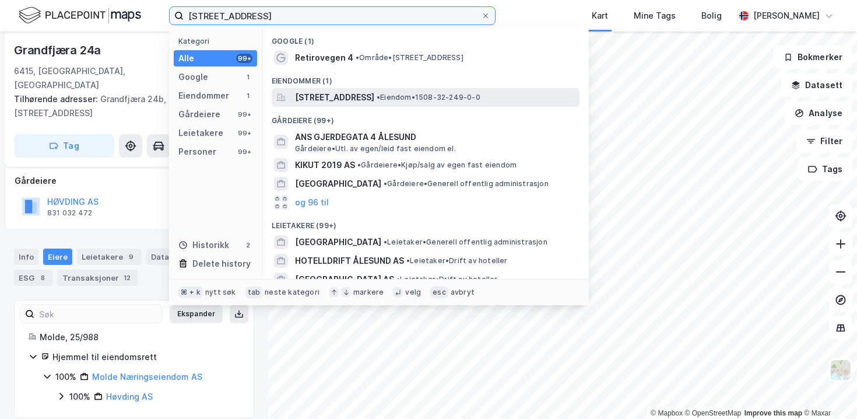
type input "Retirovegen 4, 6019 Ålesund"
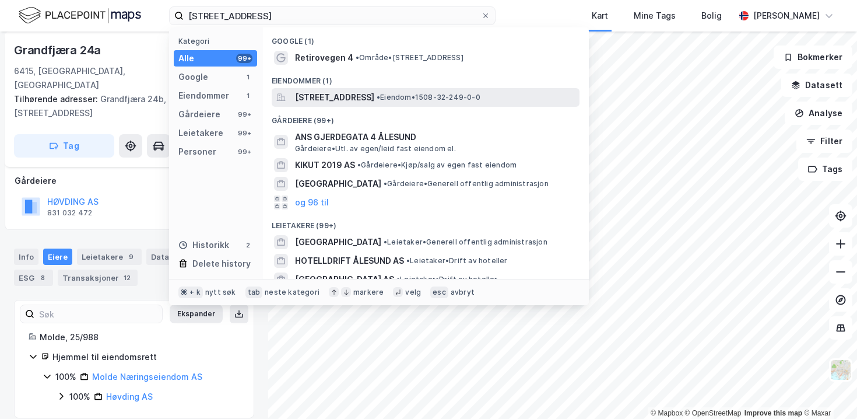
click at [318, 97] on span "Retirovegen 4, 6019, ÅLESUND, ÅLESUND" at bounding box center [334, 97] width 79 height 14
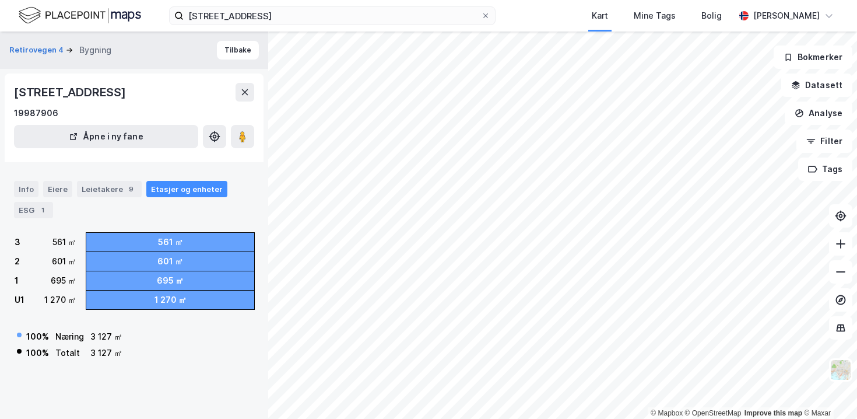
click at [47, 218] on div "Info Eiere Leietakere 9 Etasjer og enheter ESG 1" at bounding box center [134, 199] width 240 height 37
click at [50, 197] on div "Eiere" at bounding box center [57, 189] width 29 height 16
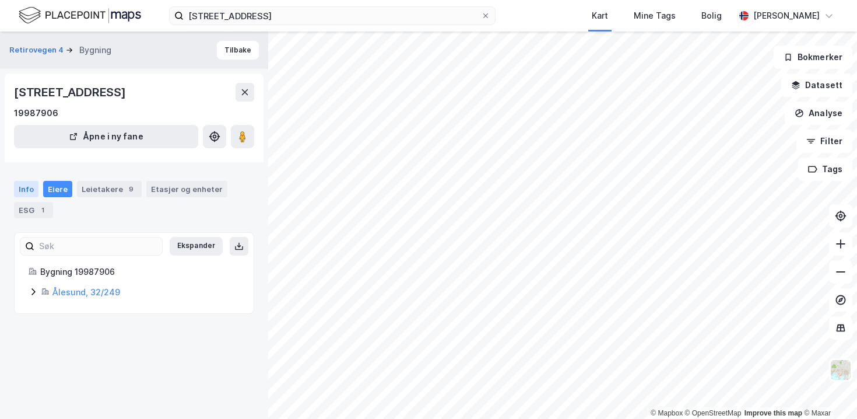
click at [33, 197] on div "Info" at bounding box center [26, 189] width 24 height 16
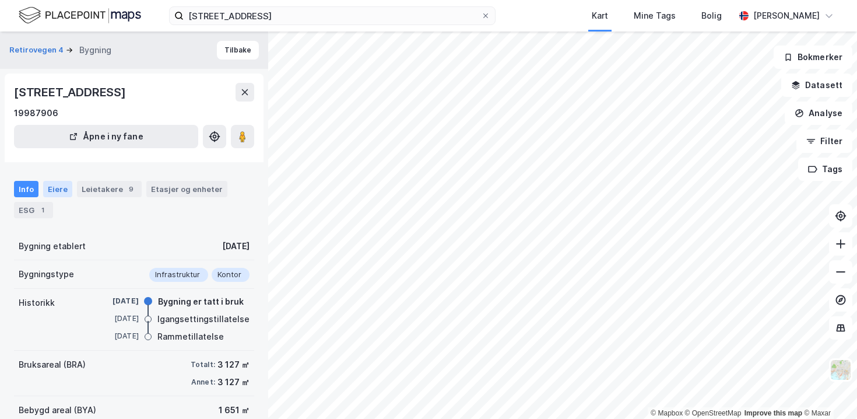
click at [67, 197] on div "Eiere" at bounding box center [57, 189] width 29 height 16
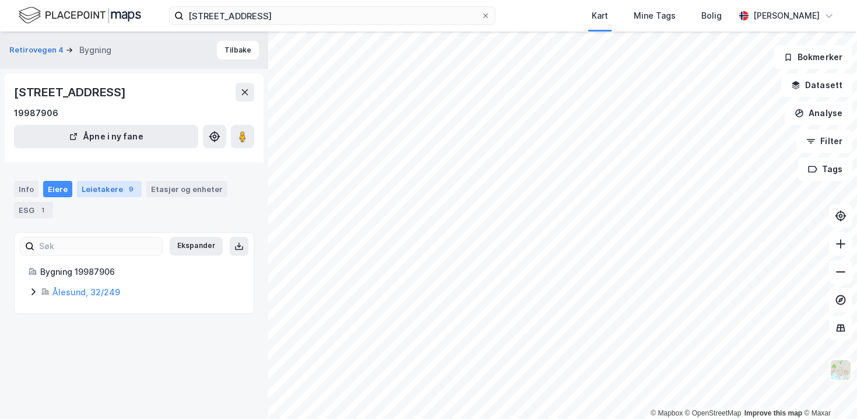
click at [81, 197] on div "Leietakere 9" at bounding box center [109, 189] width 65 height 16
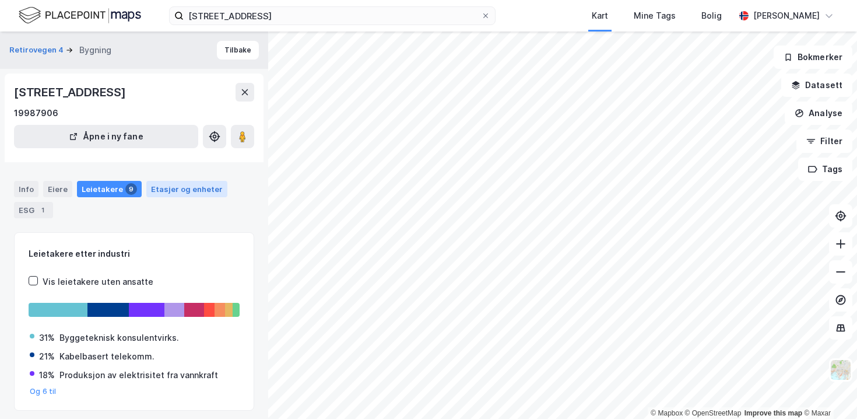
click at [183, 194] on div "Etasjer og enheter" at bounding box center [187, 189] width 72 height 10
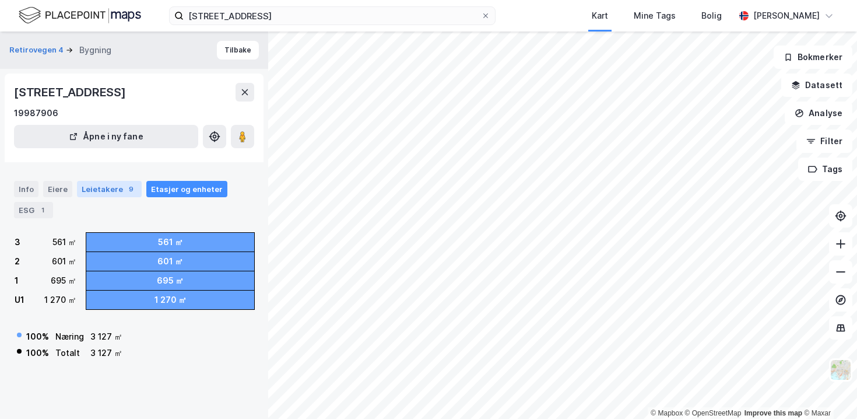
click at [96, 197] on div "Leietakere 9" at bounding box center [109, 189] width 65 height 16
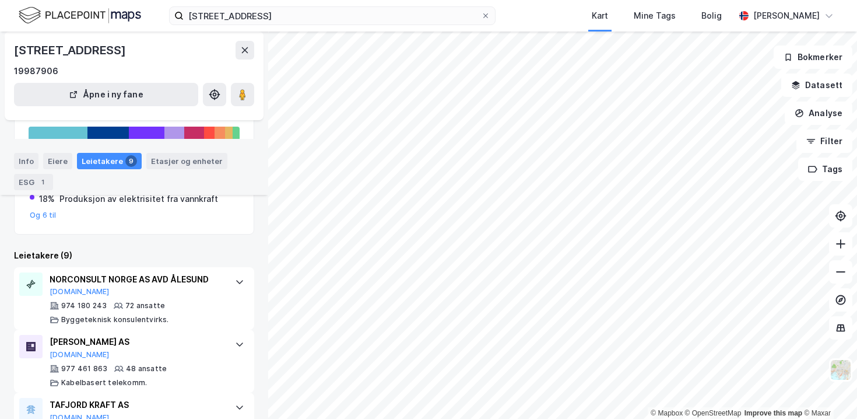
scroll to position [177, 0]
click at [150, 296] on div "NORCONSULT NORGE AS AVD ÅLESUND Brreg.no" at bounding box center [137, 283] width 174 height 24
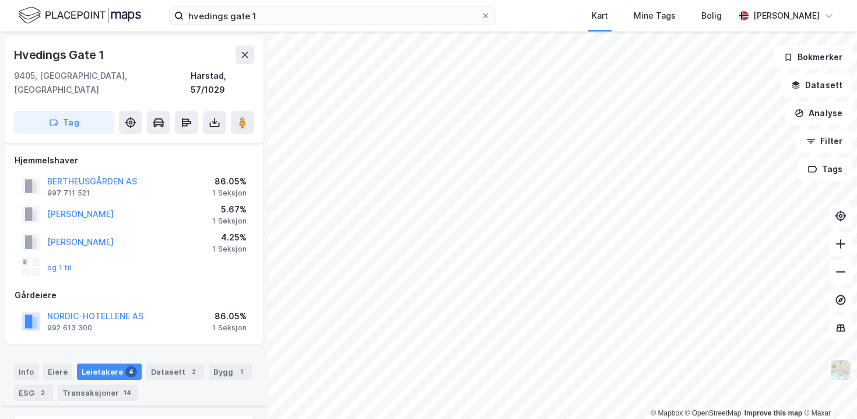
scroll to position [473, 0]
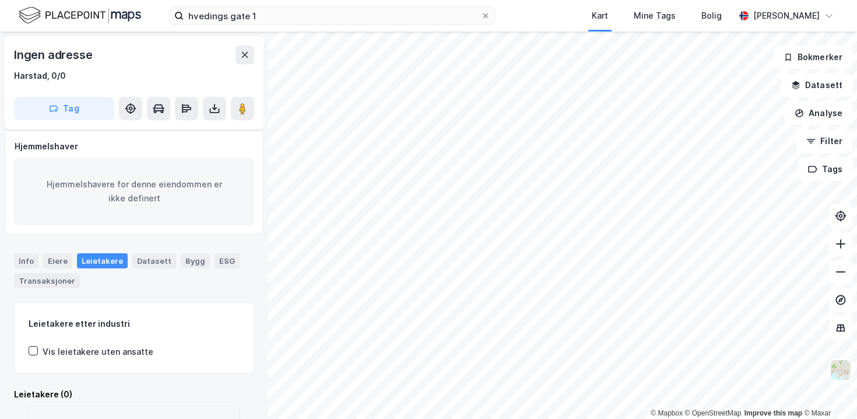
scroll to position [68, 0]
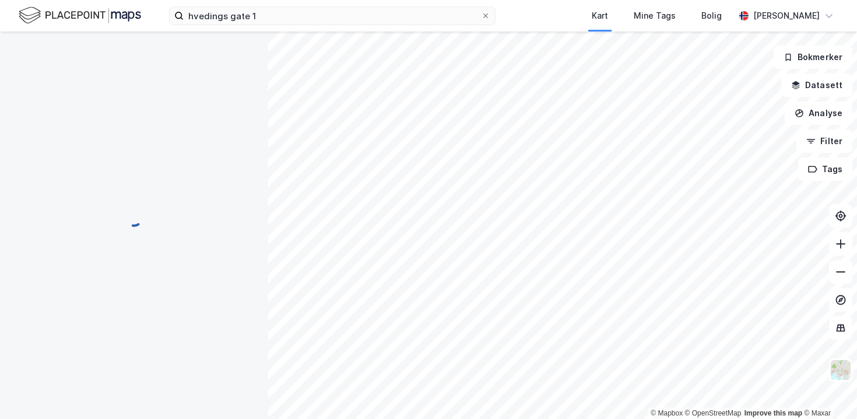
scroll to position [68, 0]
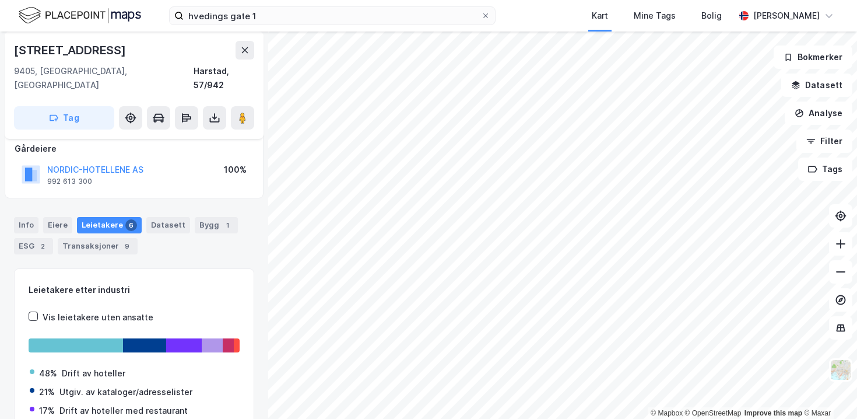
scroll to position [68, 0]
click at [45, 217] on div "Eiere" at bounding box center [57, 225] width 29 height 16
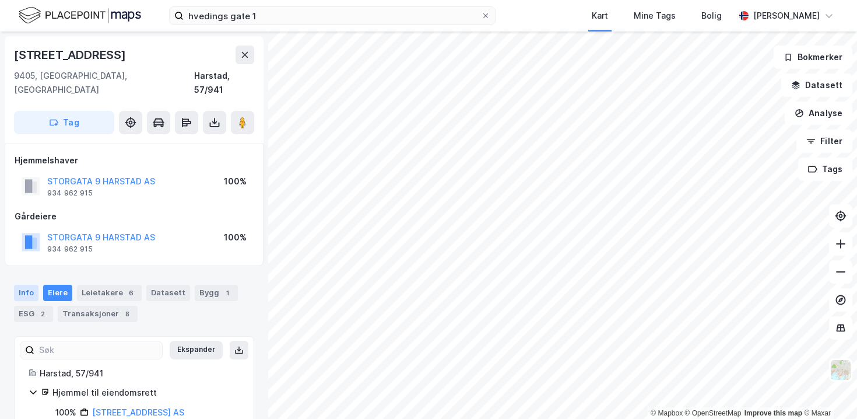
click at [35, 285] on div "Info" at bounding box center [26, 293] width 24 height 16
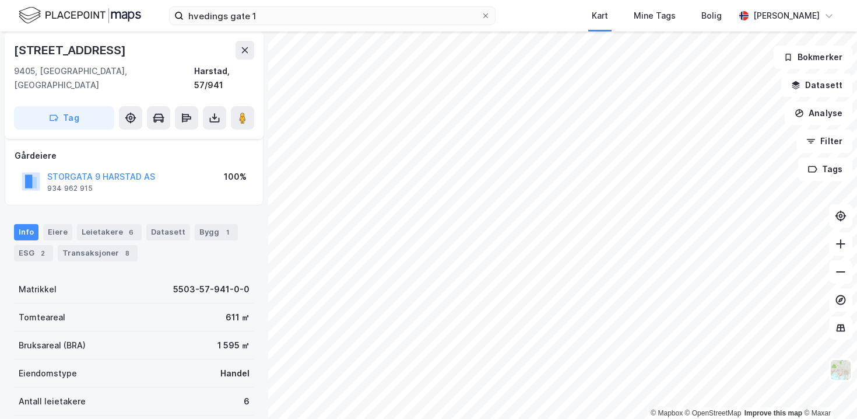
scroll to position [61, 0]
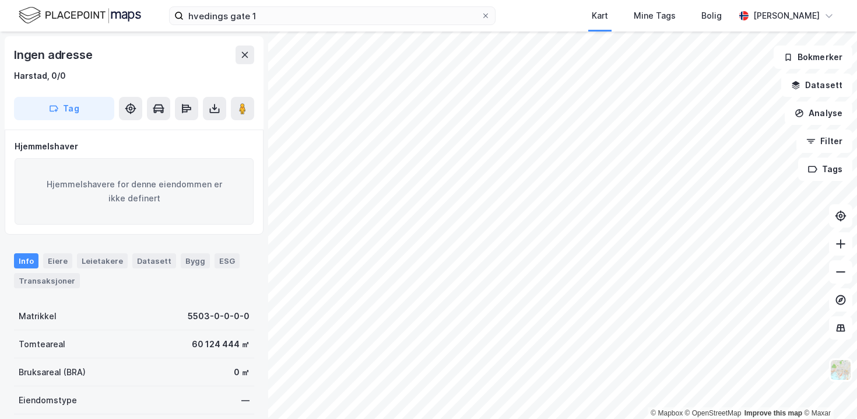
scroll to position [61, 0]
